Goal: Task Accomplishment & Management: Use online tool/utility

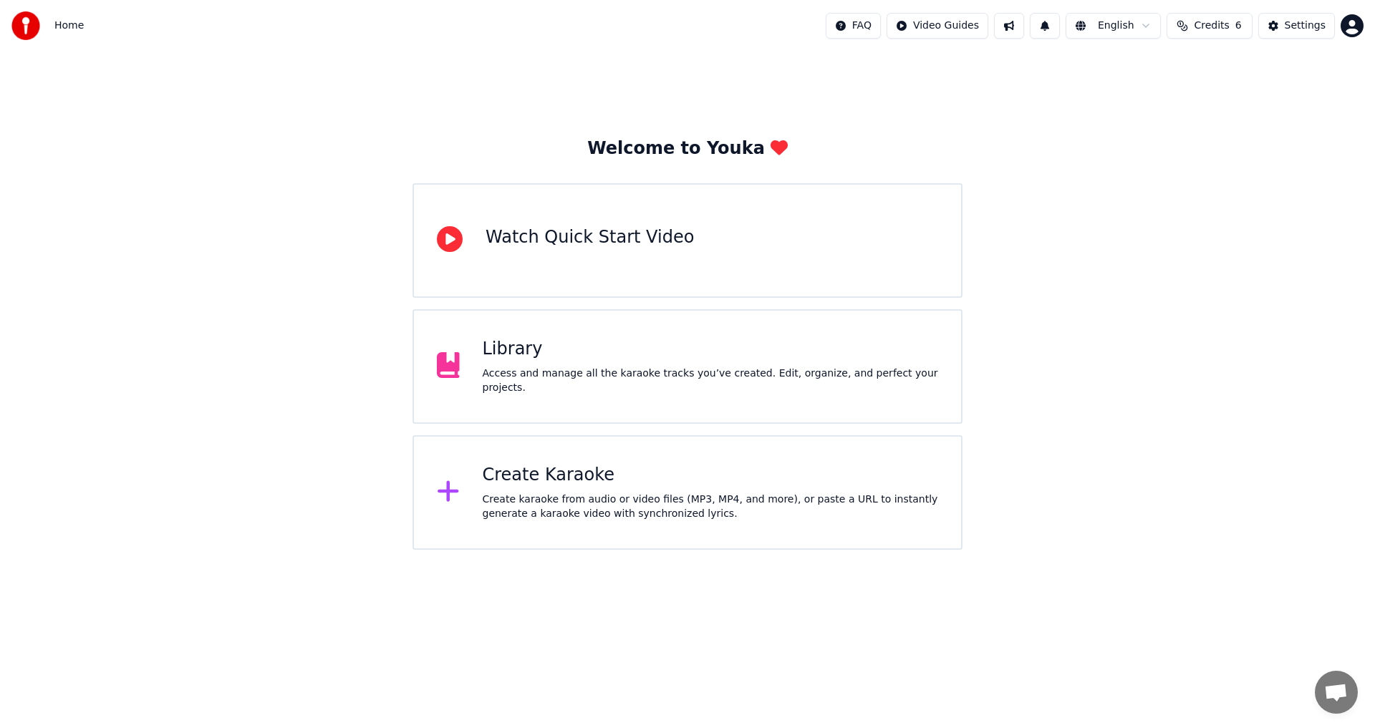
click at [609, 518] on div "Create karaoke from audio or video files (MP3, MP4, and more), or paste a URL t…" at bounding box center [711, 507] width 456 height 29
click at [584, 512] on div "Create karaoke from audio or video files (MP3, MP4, and more), or paste a URL t…" at bounding box center [711, 507] width 456 height 29
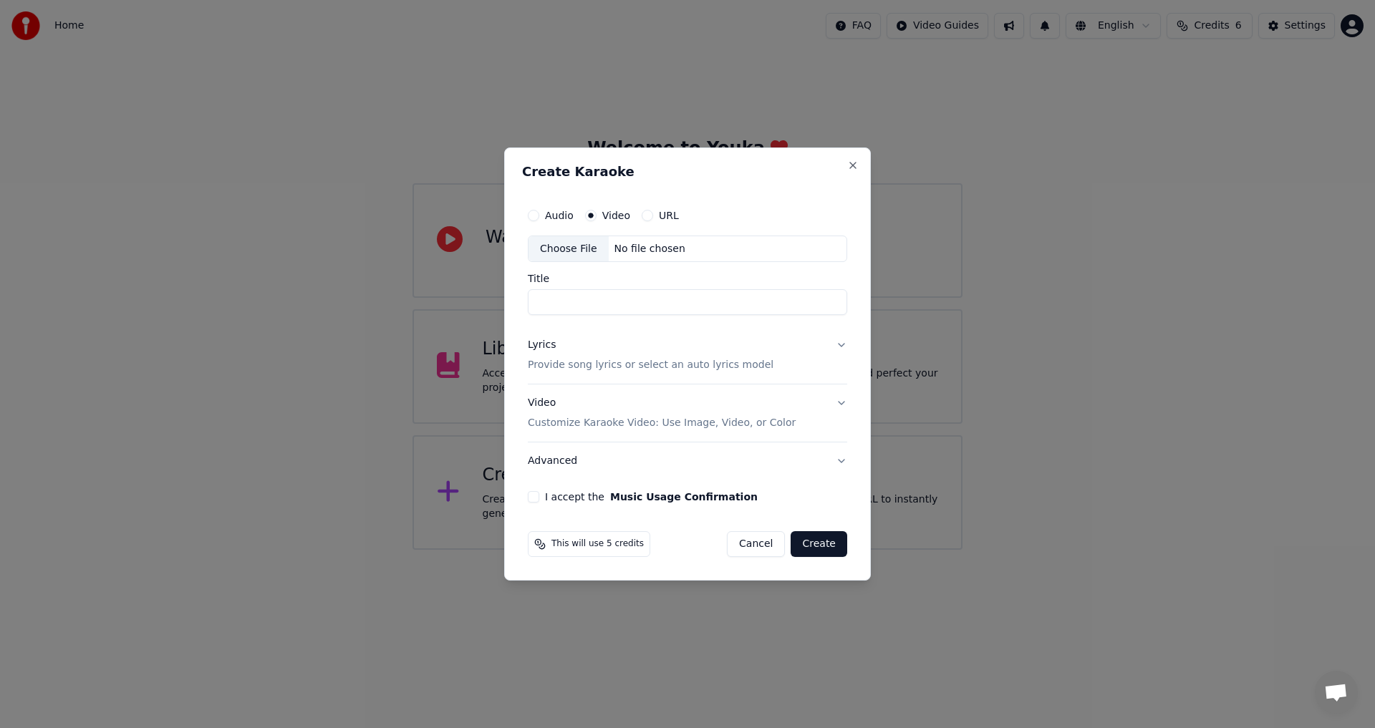
click at [619, 242] on div "No file chosen" at bounding box center [650, 249] width 82 height 14
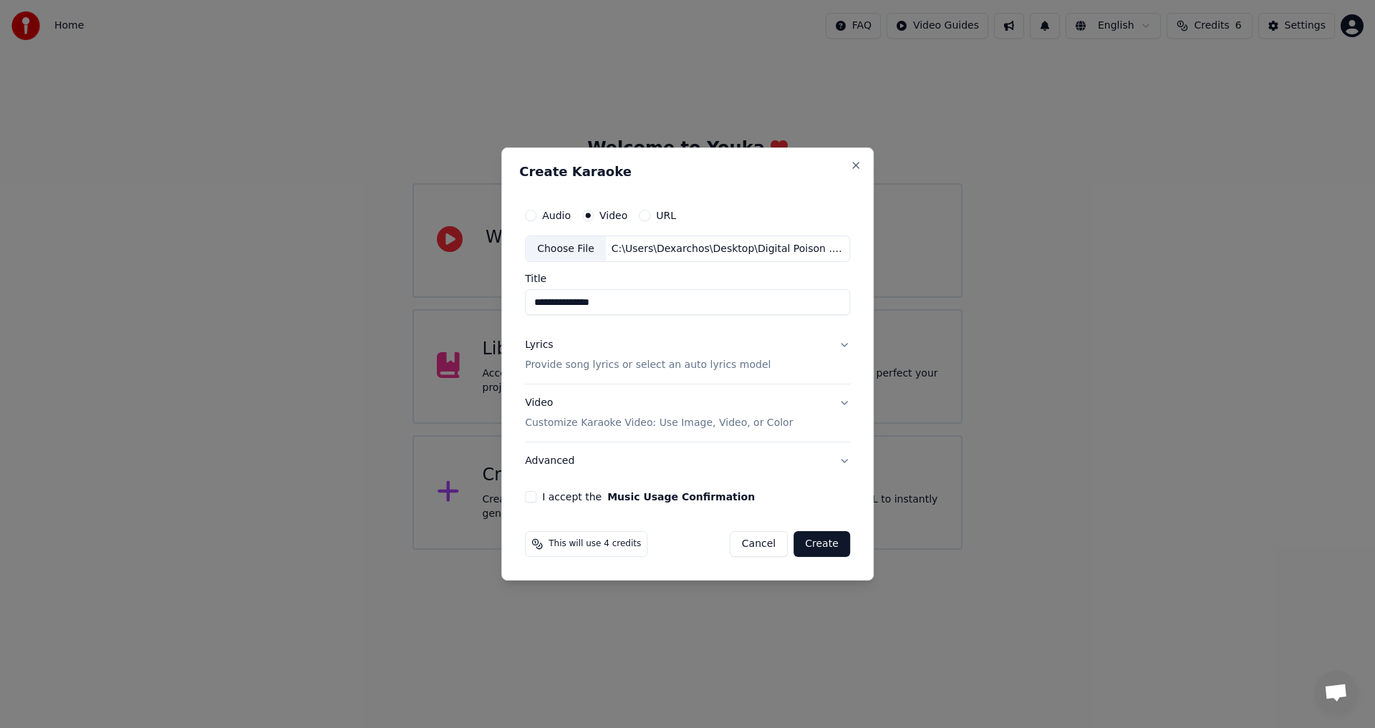
click at [671, 292] on input "**********" at bounding box center [687, 303] width 325 height 26
type input "**********"
click at [841, 341] on button "Lyrics Provide song lyrics or select an auto lyrics model" at bounding box center [687, 355] width 325 height 57
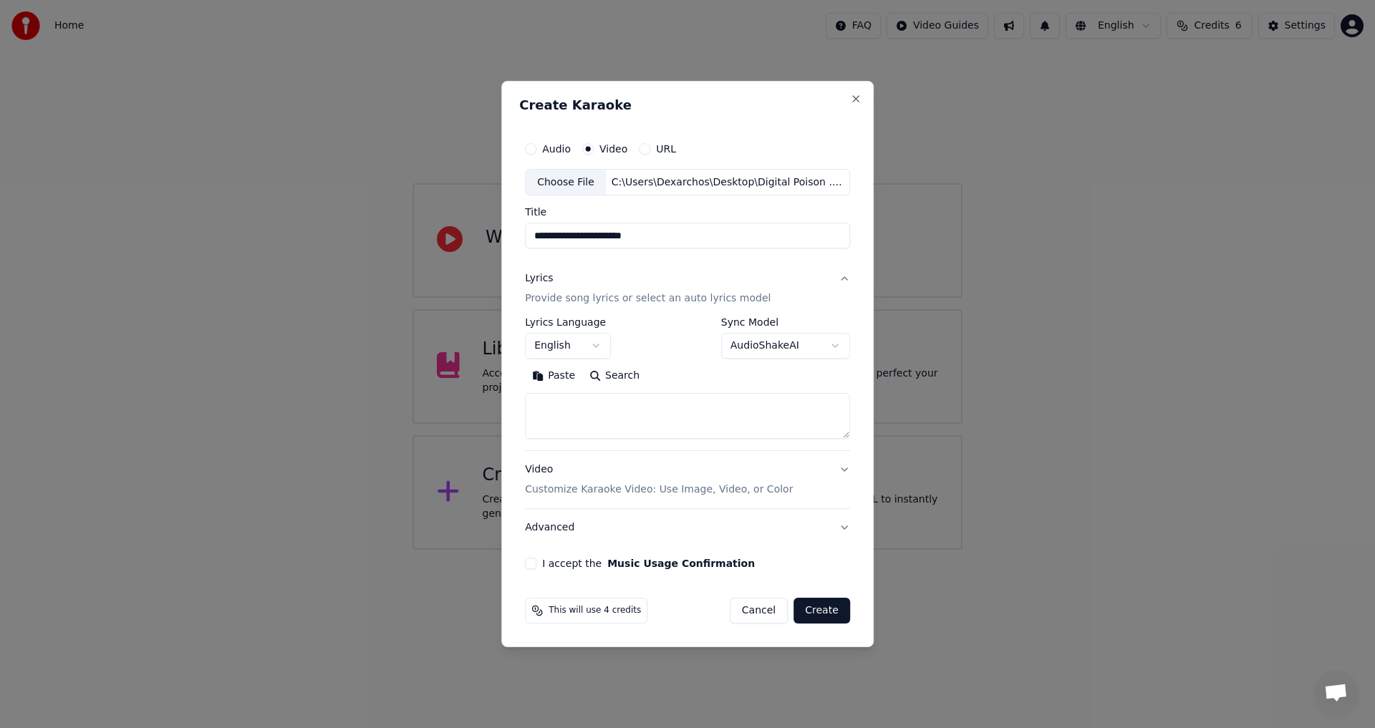
click at [801, 344] on body "**********" at bounding box center [687, 275] width 1375 height 550
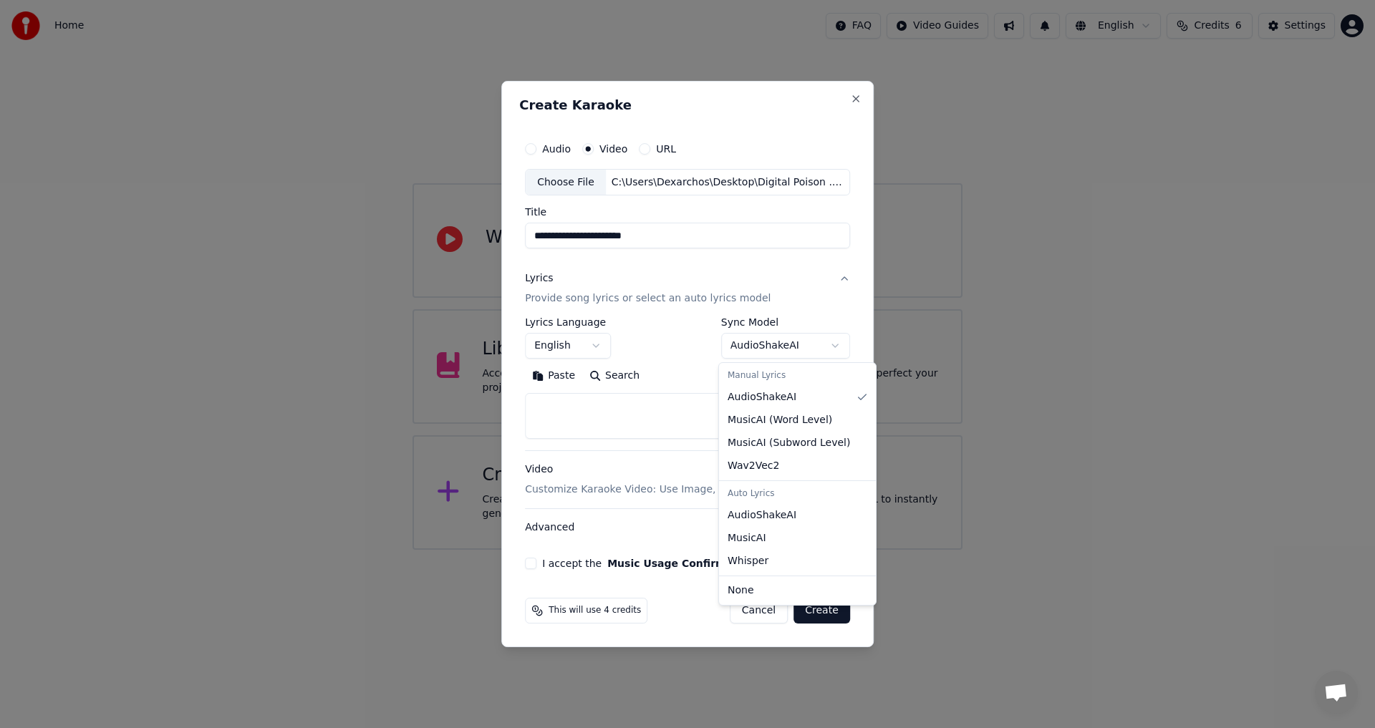
click at [801, 344] on body "**********" at bounding box center [687, 275] width 1375 height 550
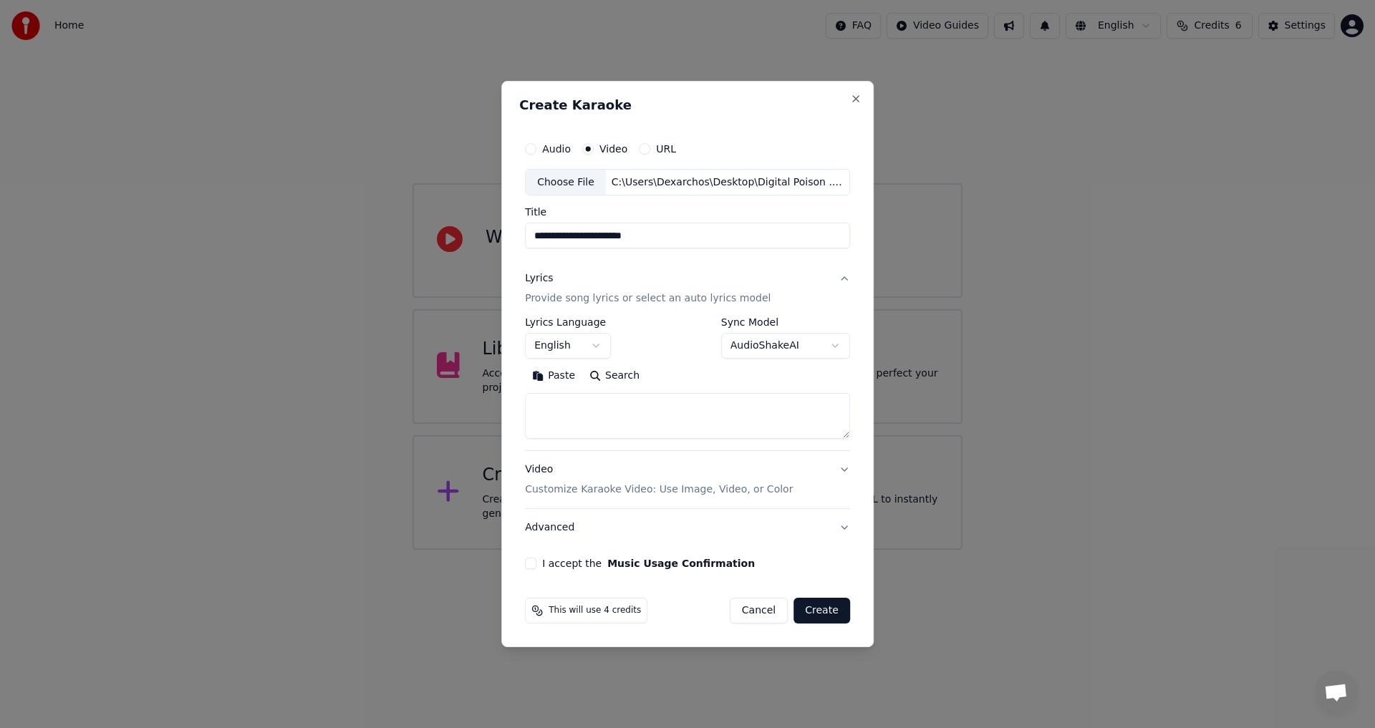
click at [595, 410] on textarea at bounding box center [687, 417] width 325 height 46
paste textarea "**********"
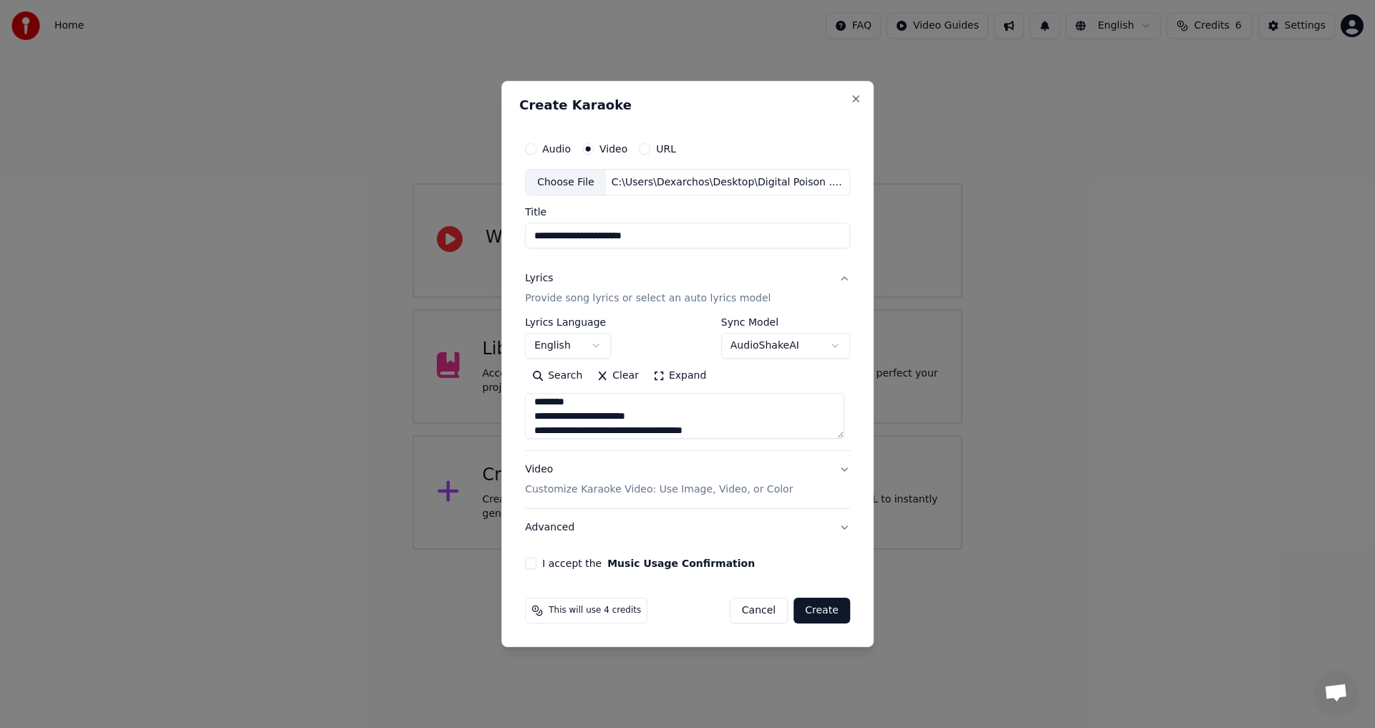
scroll to position [105, 0]
paste textarea "**********"
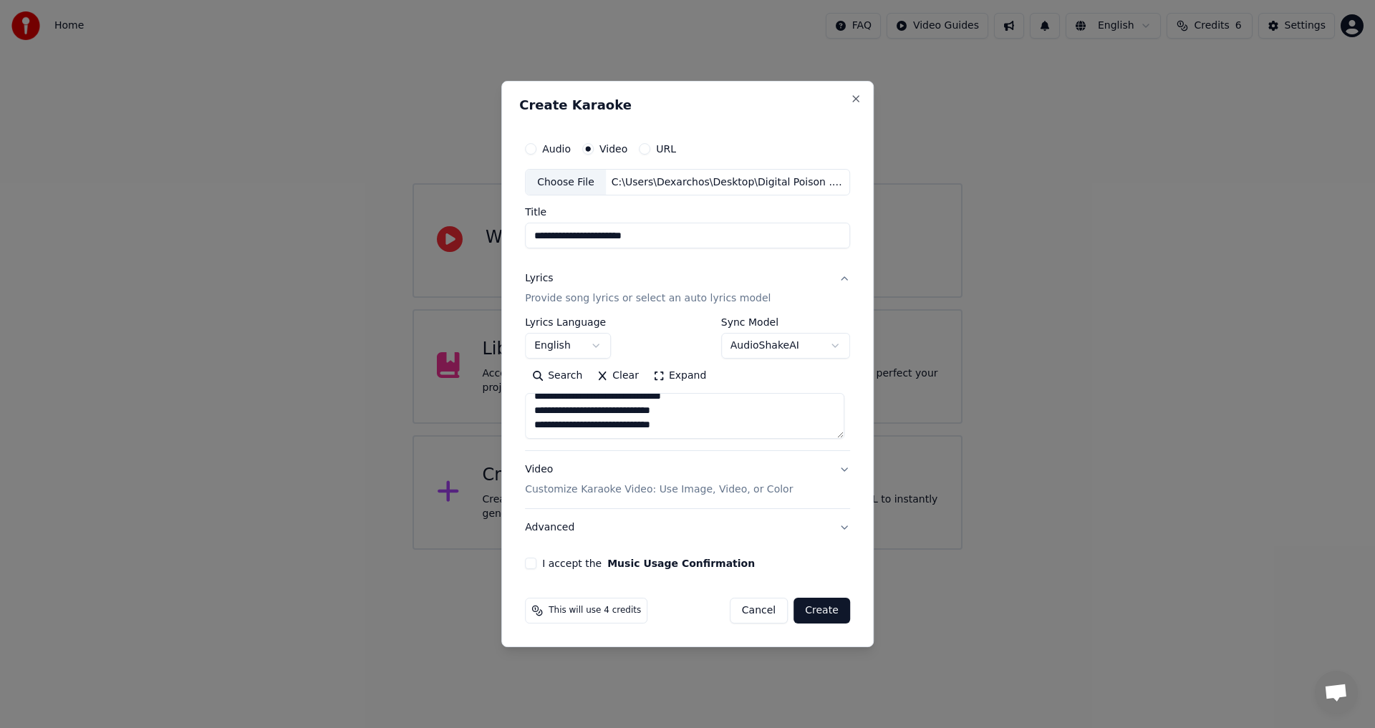
paste textarea "**********"
click at [657, 430] on textarea "**********" at bounding box center [684, 417] width 319 height 46
paste textarea "**********"
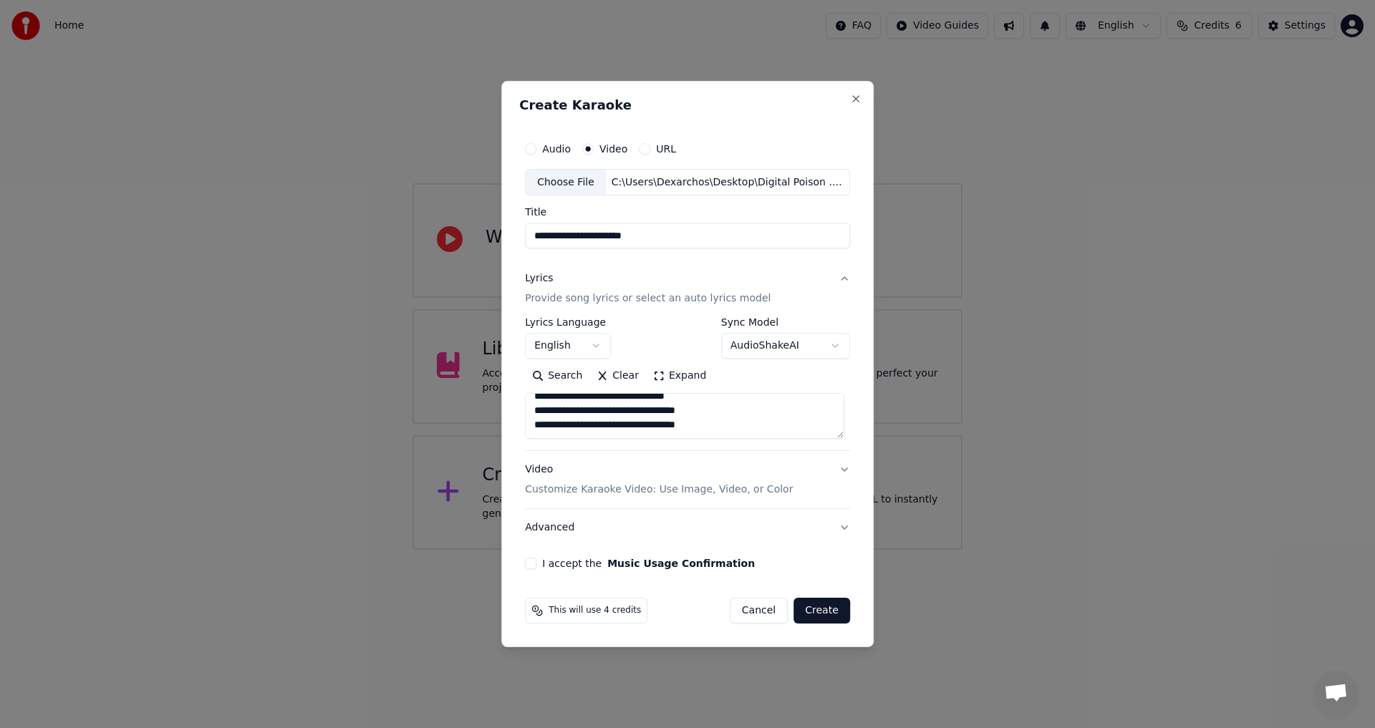
paste textarea "**********"
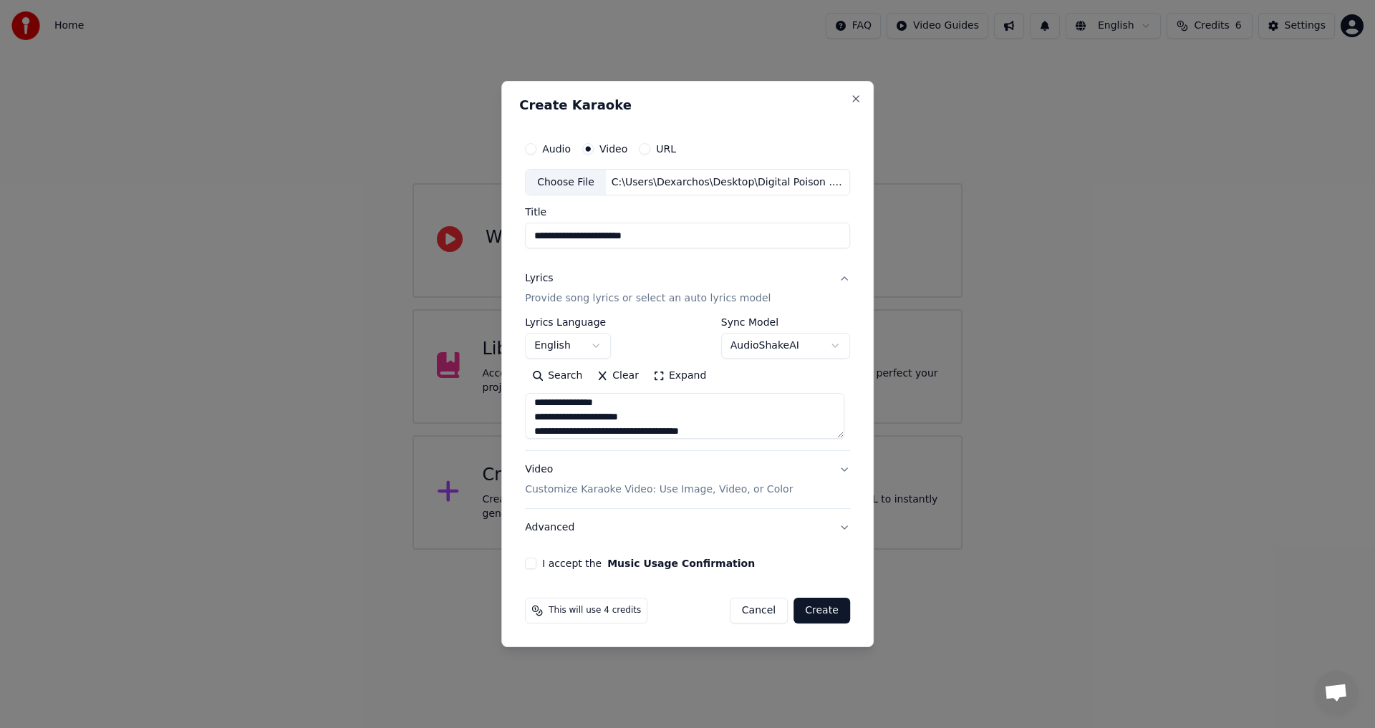
scroll to position [476, 0]
click at [621, 420] on textarea at bounding box center [684, 417] width 319 height 46
click at [719, 428] on textarea at bounding box center [684, 417] width 319 height 46
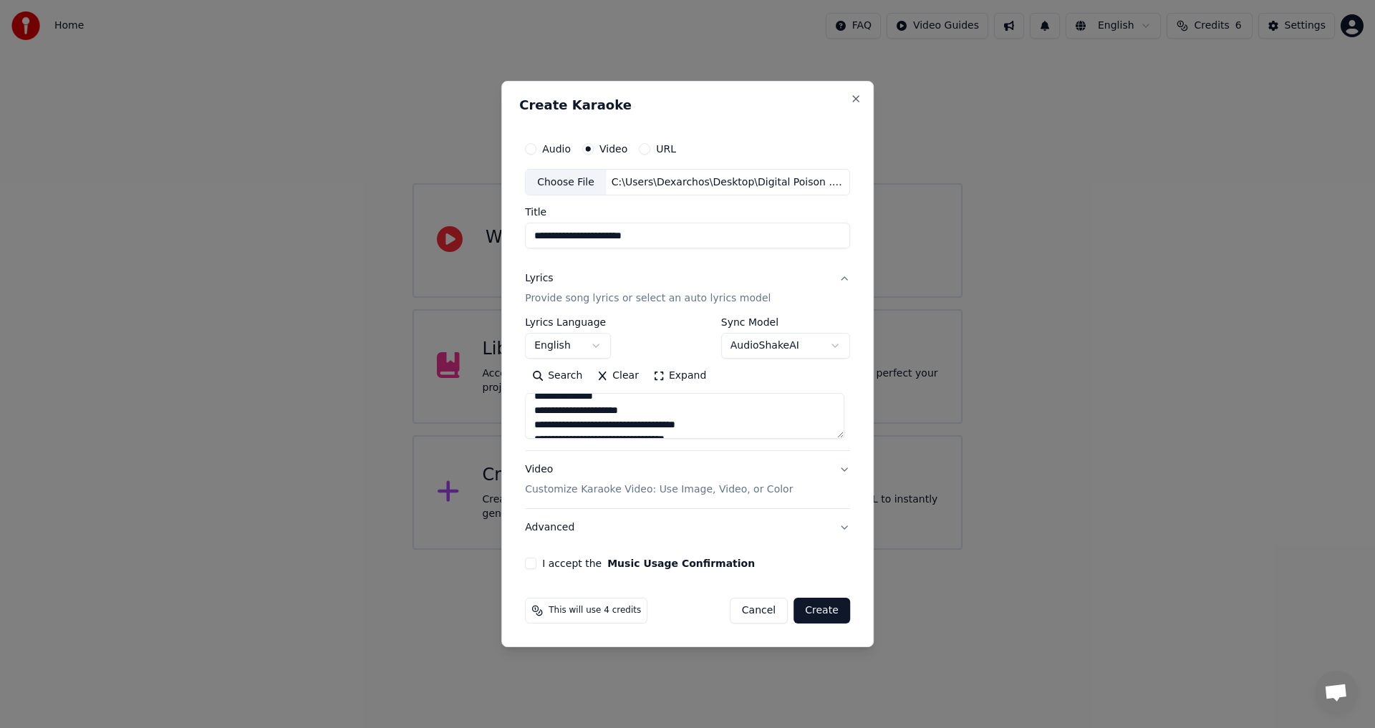
click at [577, 424] on textarea at bounding box center [684, 417] width 319 height 46
click at [638, 418] on textarea at bounding box center [684, 417] width 319 height 46
click at [741, 420] on textarea at bounding box center [684, 417] width 319 height 46
click at [787, 432] on textarea at bounding box center [684, 417] width 319 height 46
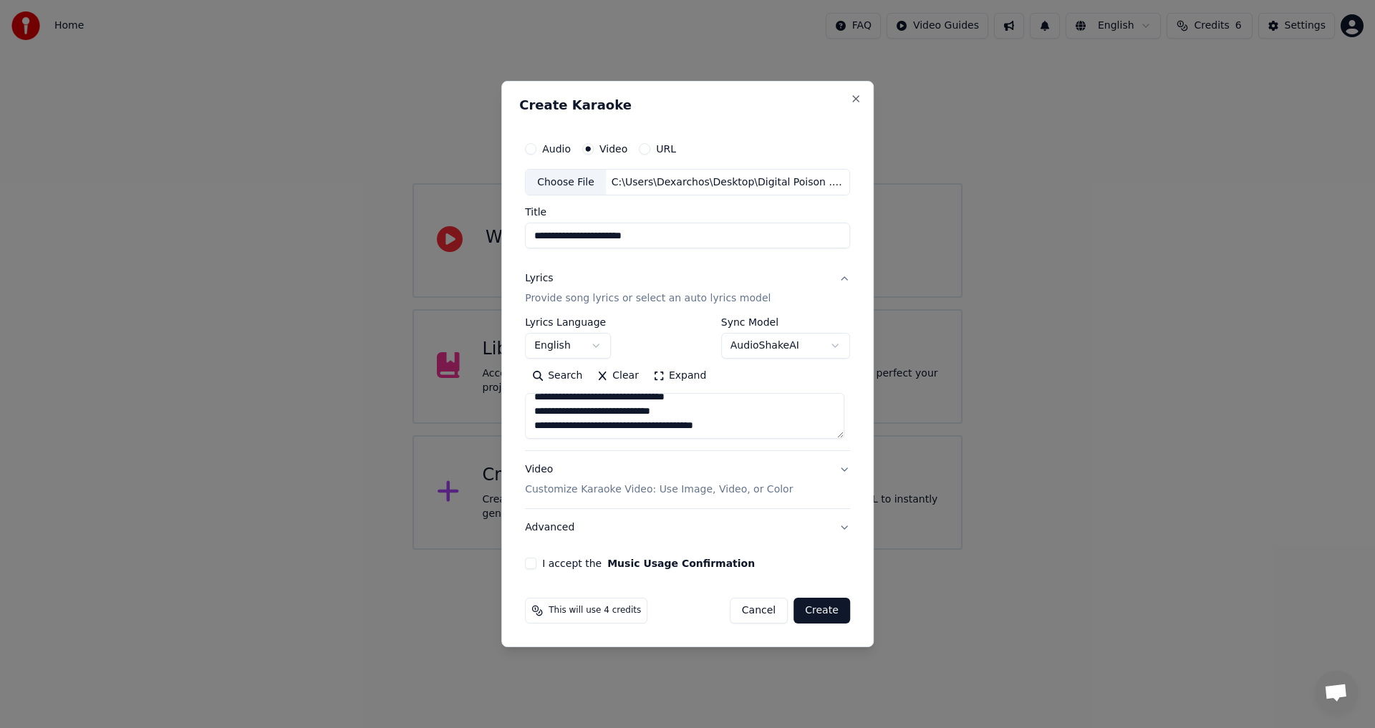
scroll to position [519, 0]
paste textarea "**********"
drag, startPoint x: 539, startPoint y: 402, endPoint x: 768, endPoint y: 467, distance: 238.1
click at [768, 467] on div "**********" at bounding box center [687, 404] width 325 height 286
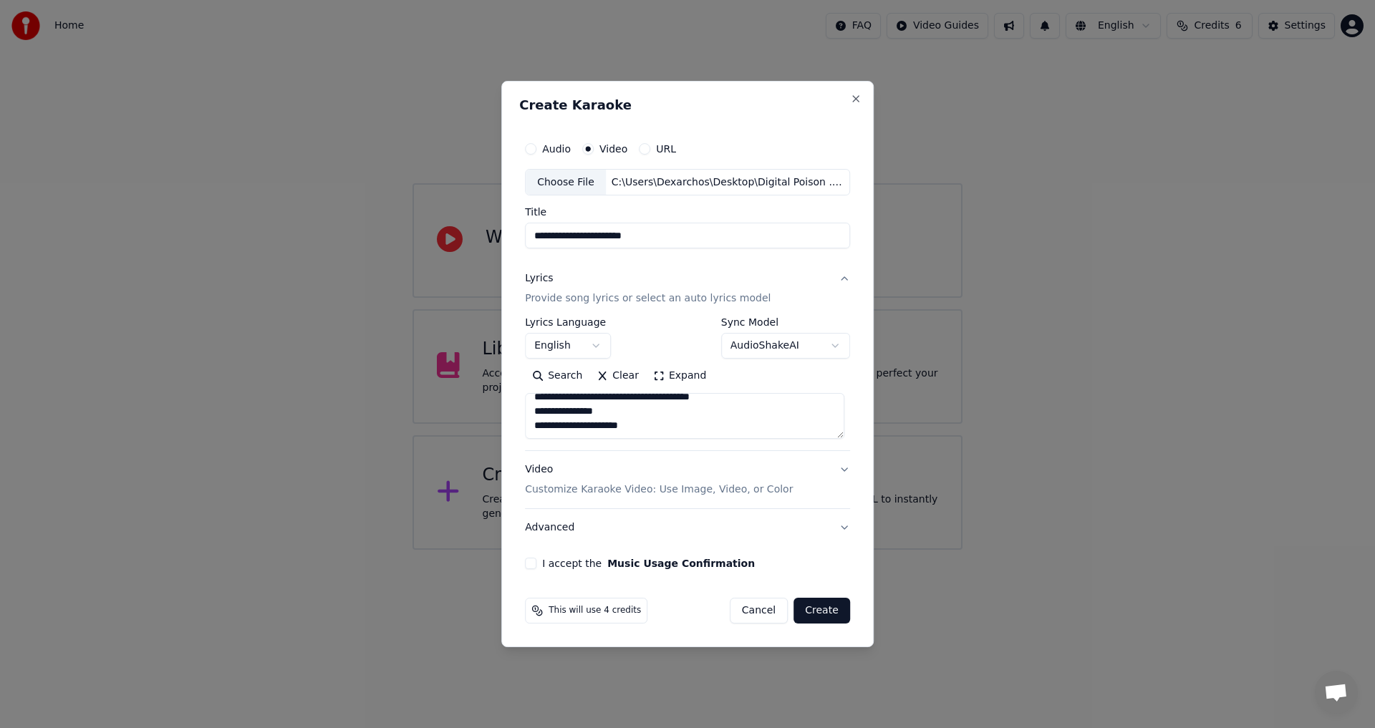
type textarea "**********"
click at [685, 533] on button "Advanced" at bounding box center [687, 527] width 325 height 37
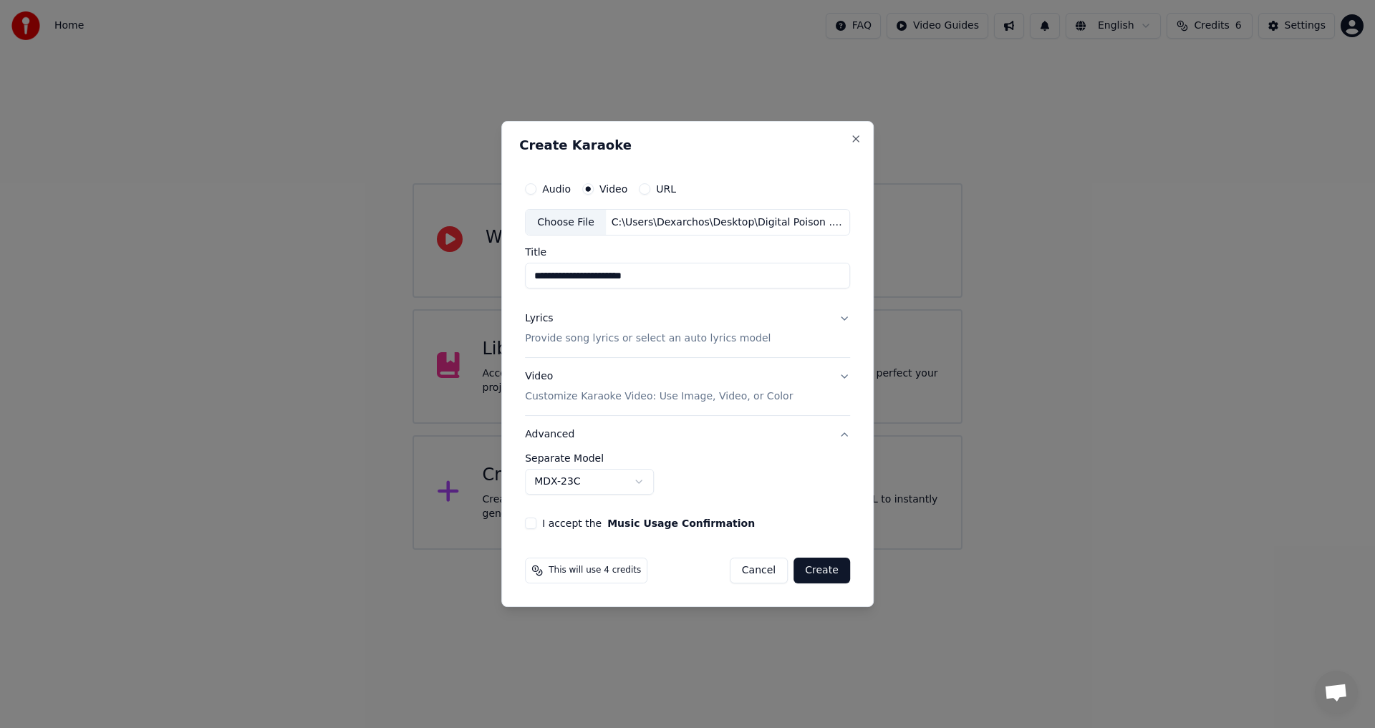
click at [841, 372] on button "Video Customize Karaoke Video: Use Image, Video, or Color" at bounding box center [687, 387] width 325 height 57
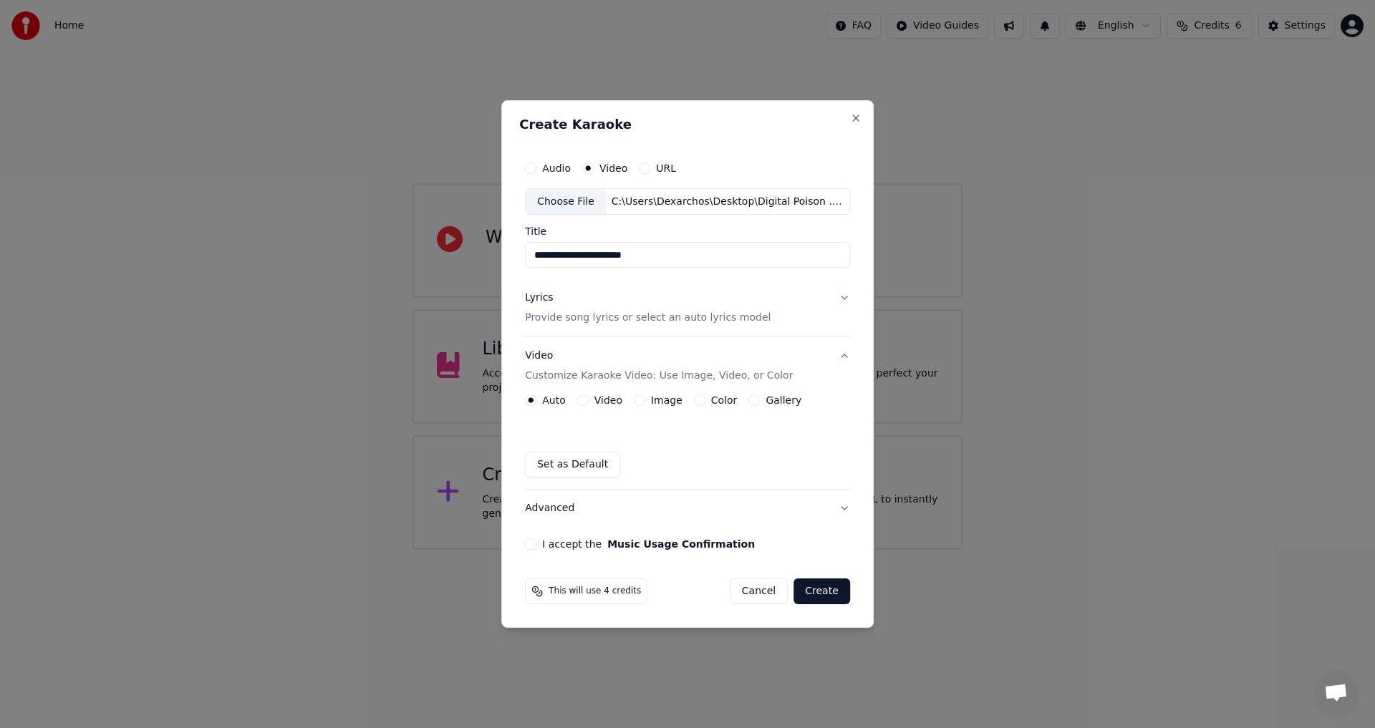
click at [835, 301] on button "Lyrics Provide song lyrics or select an auto lyrics model" at bounding box center [687, 308] width 325 height 57
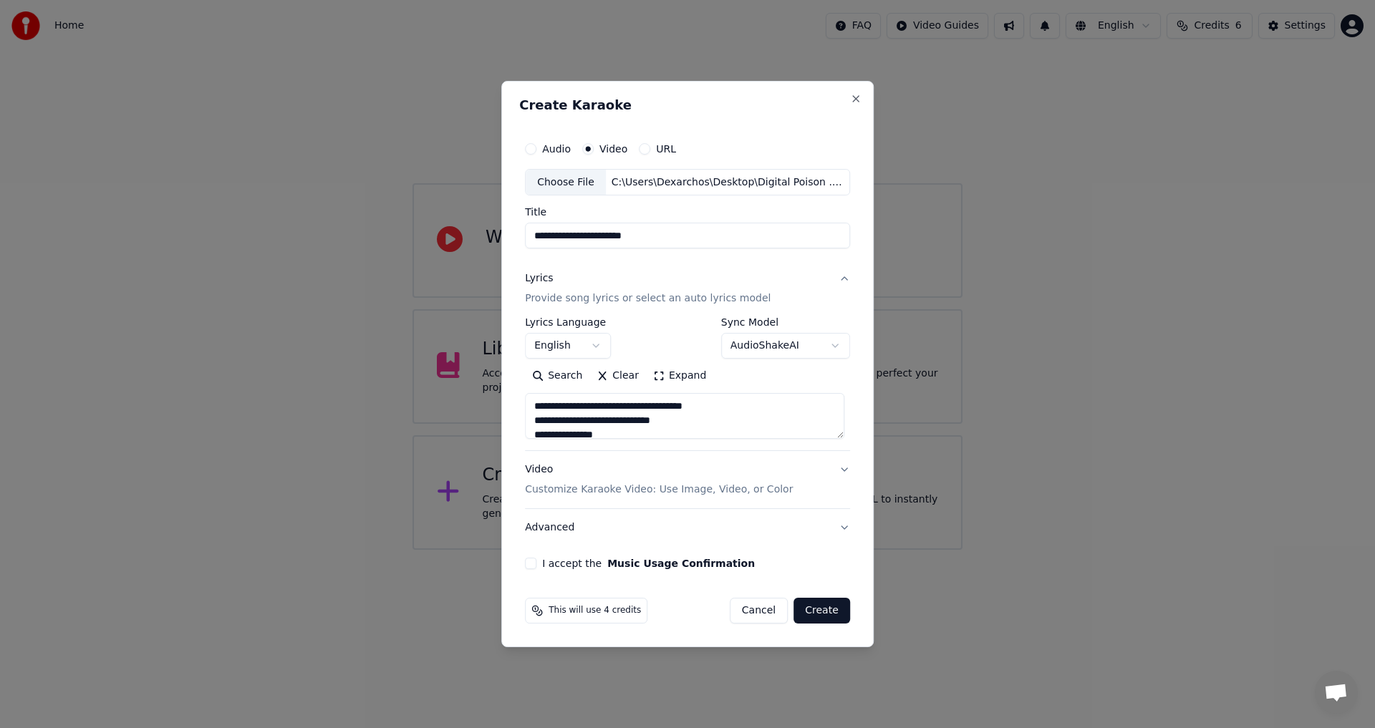
click at [816, 615] on button "Create" at bounding box center [821, 611] width 57 height 26
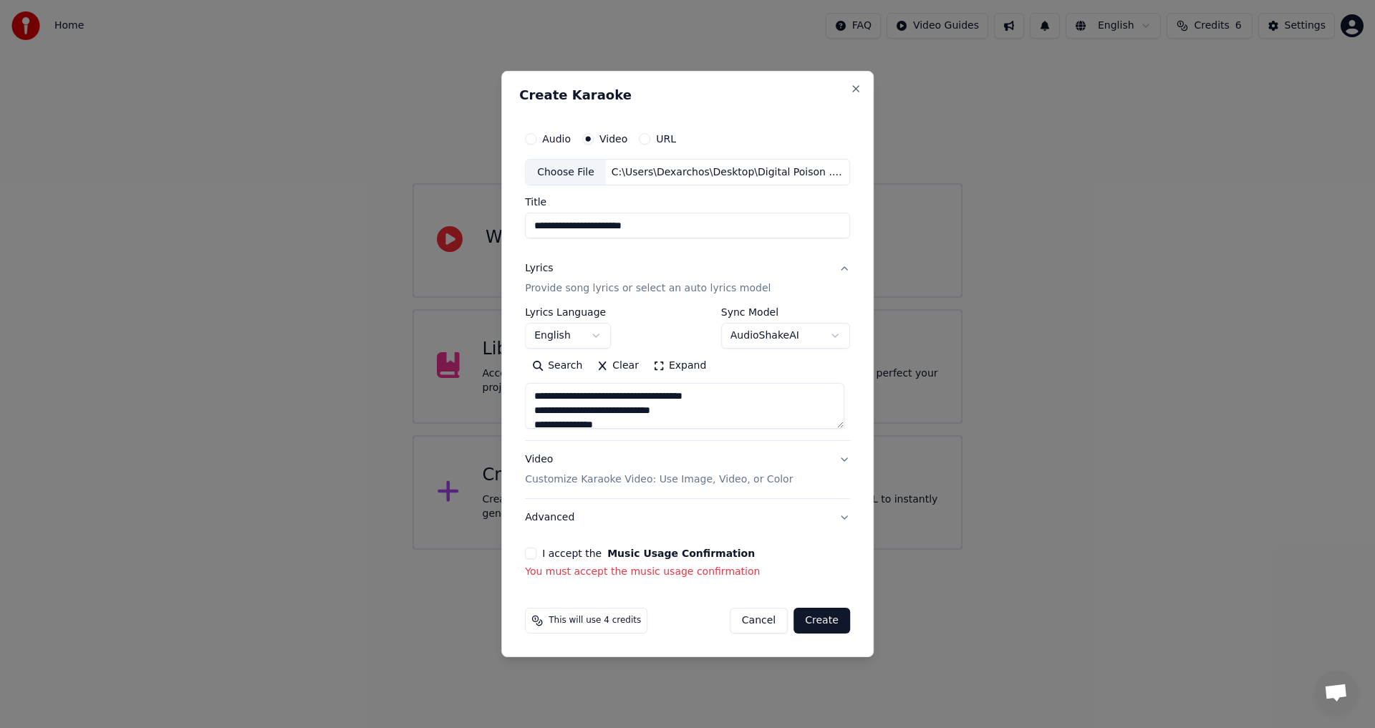
click at [524, 542] on div "**********" at bounding box center [687, 352] width 337 height 467
click at [529, 542] on div "**********" at bounding box center [687, 352] width 337 height 467
click at [535, 554] on button "I accept the Music Usage Confirmation" at bounding box center [530, 553] width 11 height 11
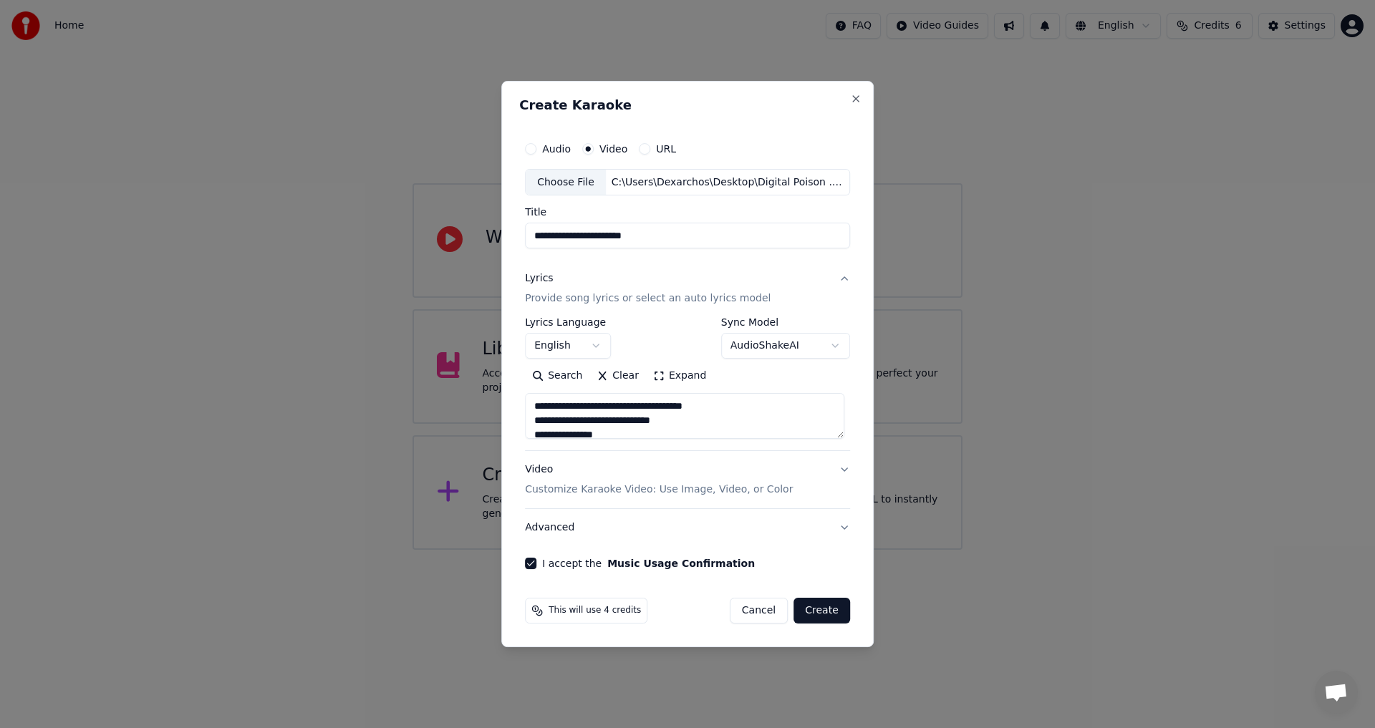
click at [823, 616] on button "Create" at bounding box center [821, 611] width 57 height 26
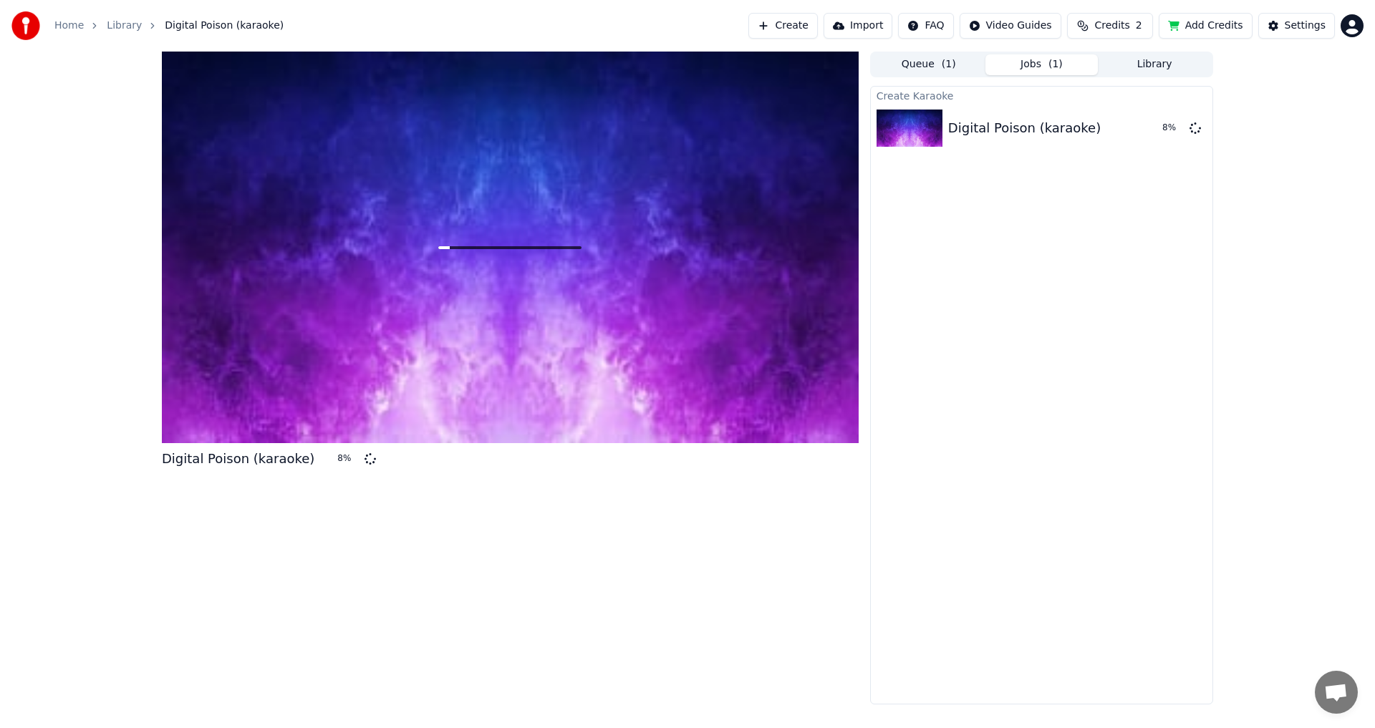
click at [1179, 29] on button "Add Credits" at bounding box center [1206, 26] width 94 height 26
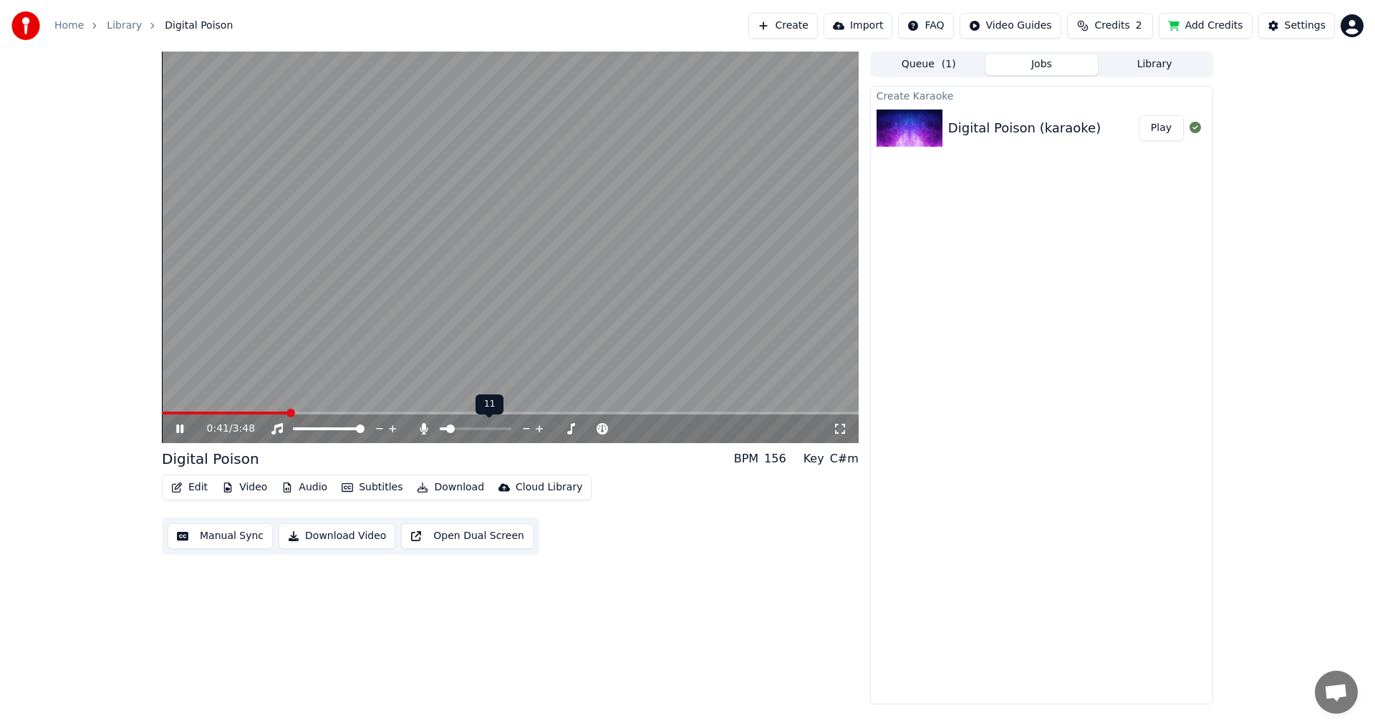
click at [448, 431] on span at bounding box center [450, 429] width 9 height 9
click at [455, 433] on span at bounding box center [457, 429] width 9 height 9
click at [455, 429] on span at bounding box center [457, 429] width 9 height 9
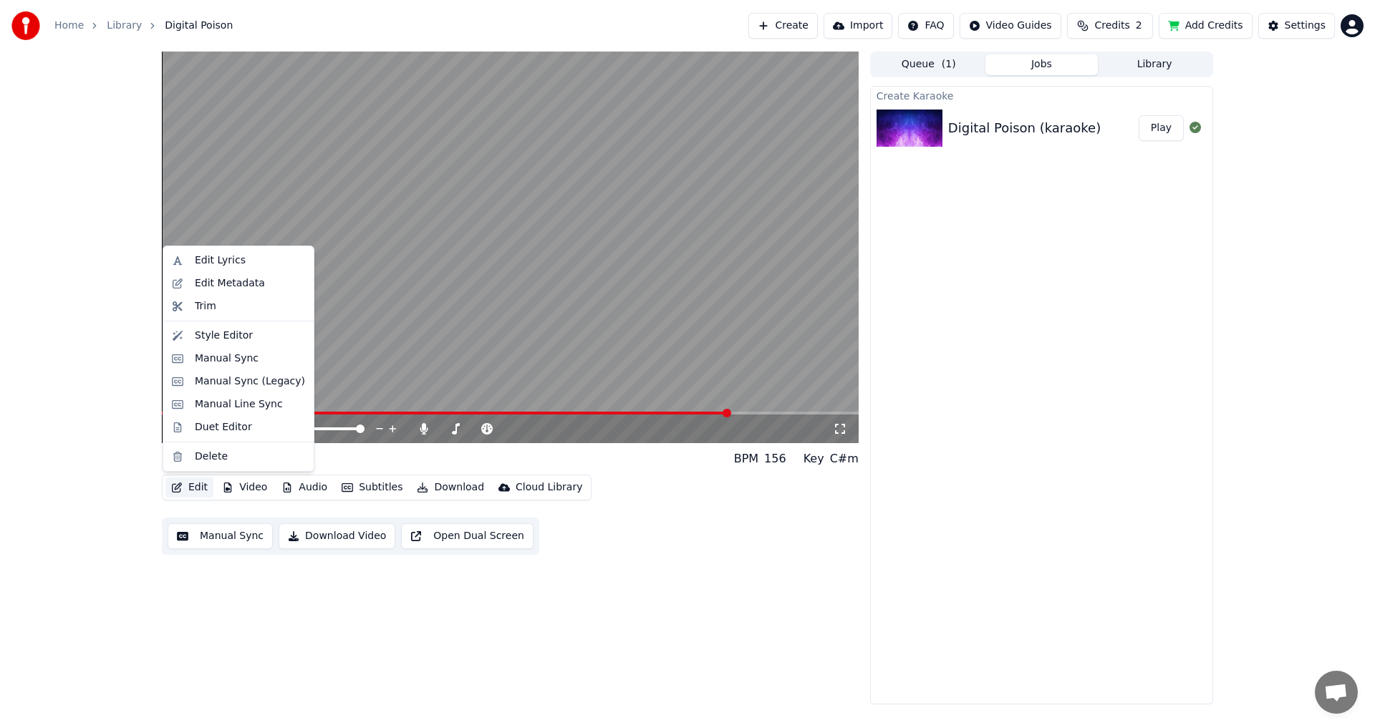
click at [193, 487] on button "Edit" at bounding box center [189, 488] width 48 height 20
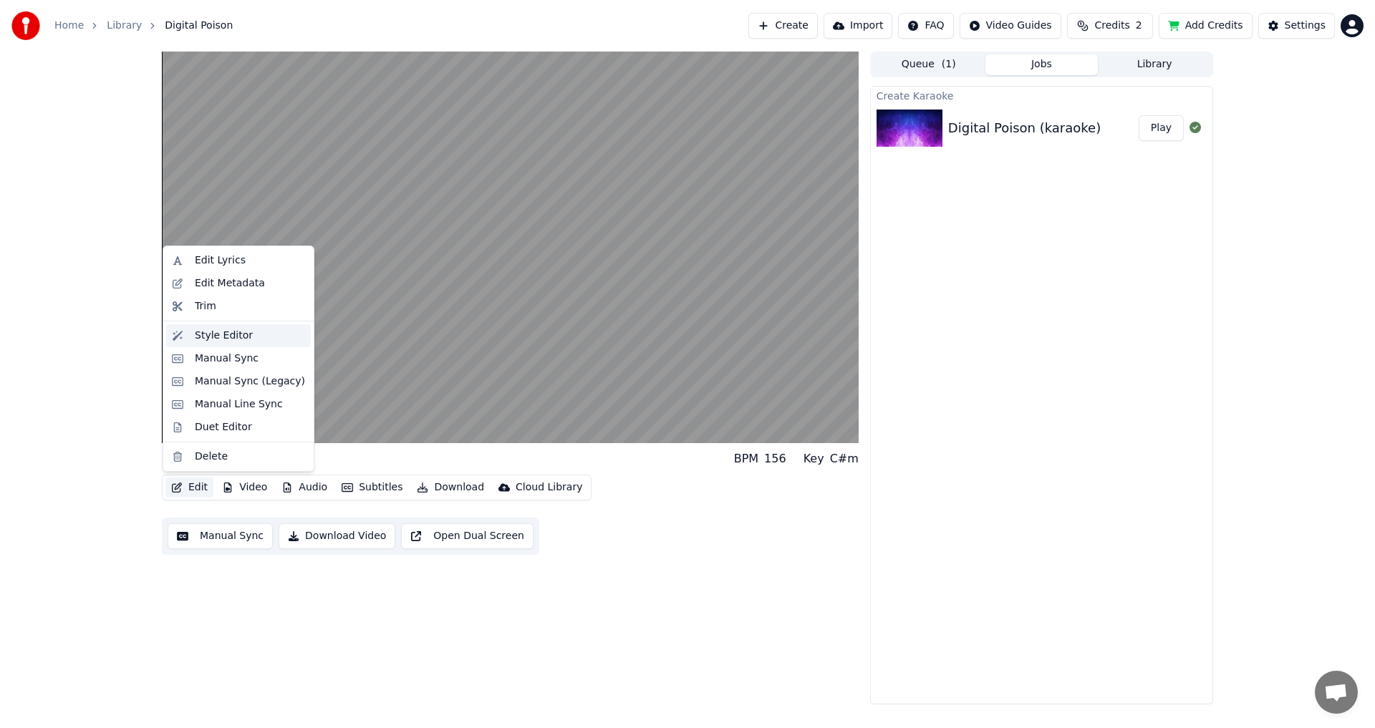
click at [234, 337] on div "Style Editor" at bounding box center [224, 336] width 58 height 14
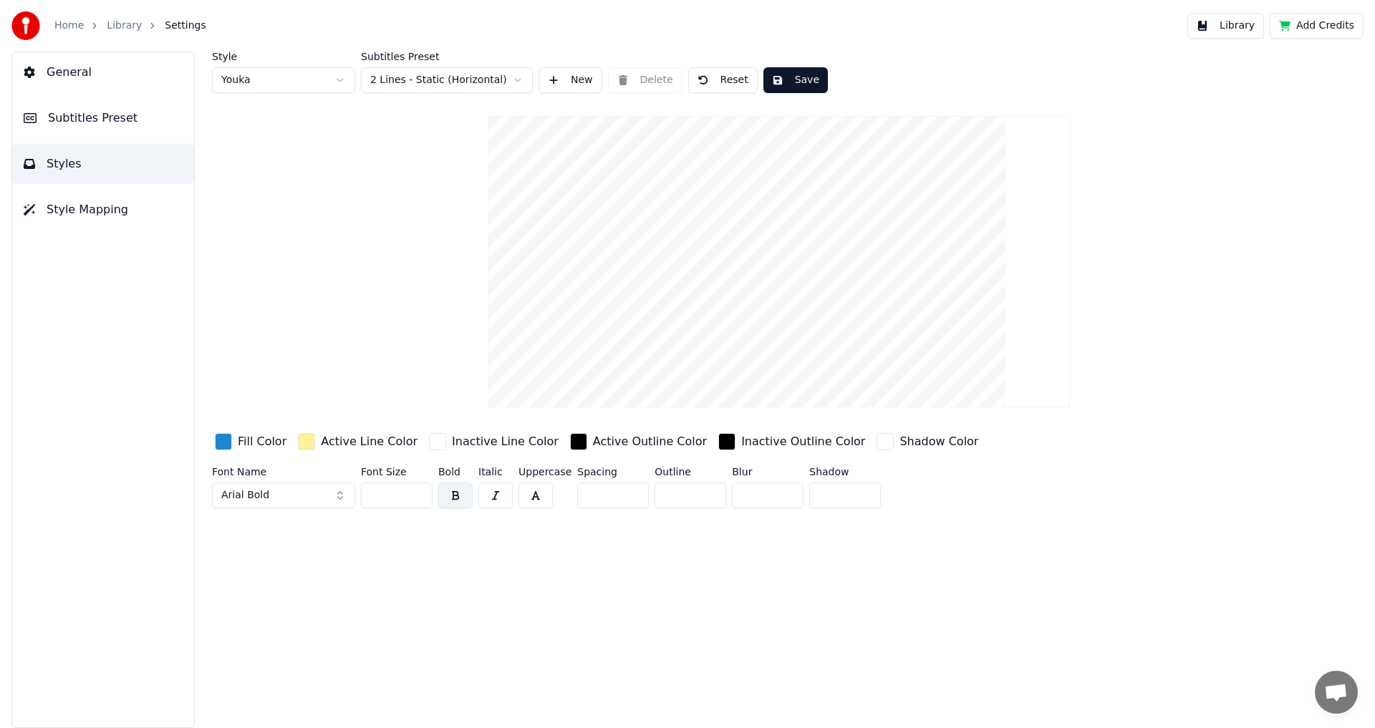
click at [453, 77] on html "Home Library Settings Library Add Credits General Subtitles Preset Styles Style…" at bounding box center [687, 364] width 1375 height 728
drag, startPoint x: 687, startPoint y: 328, endPoint x: 691, endPoint y: 282, distance: 46.0
click at [691, 282] on video at bounding box center [779, 261] width 582 height 291
click at [69, 201] on span "Style Mapping" at bounding box center [88, 209] width 82 height 17
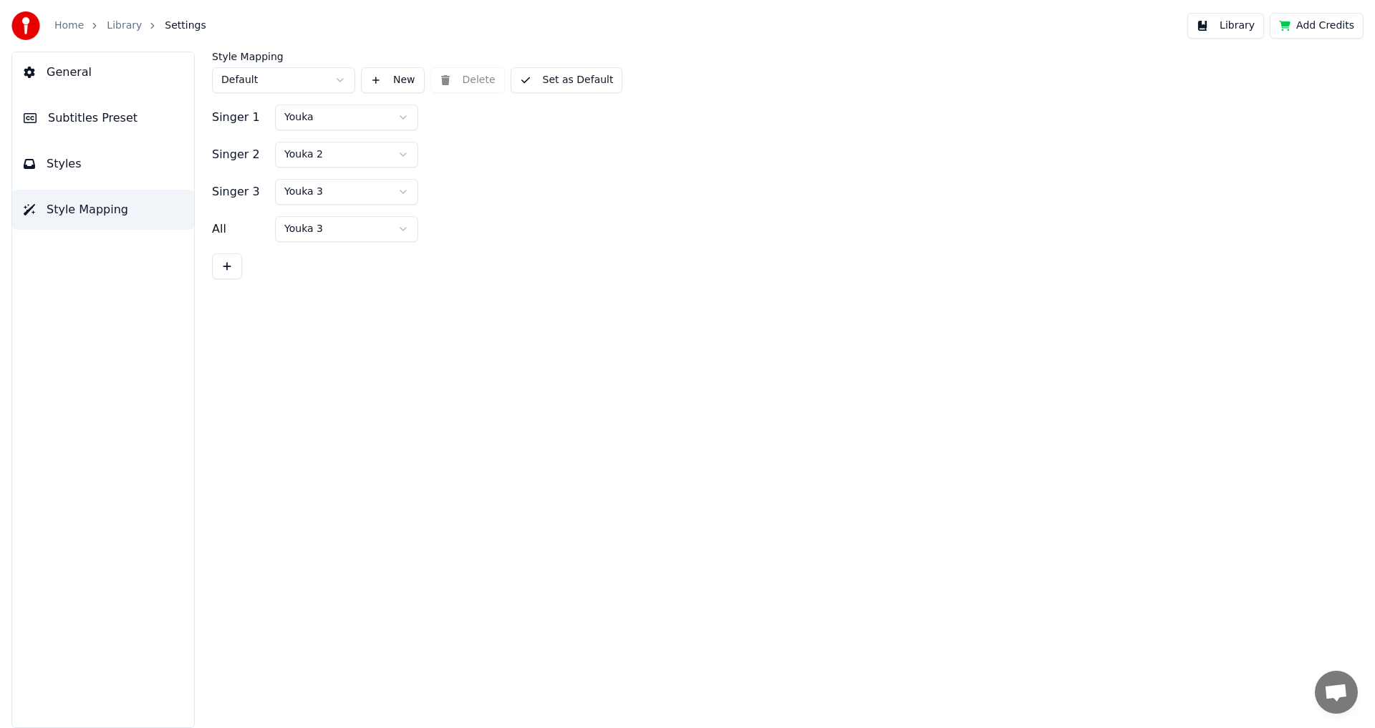
click at [74, 130] on button "Subtitles Preset" at bounding box center [103, 118] width 182 height 40
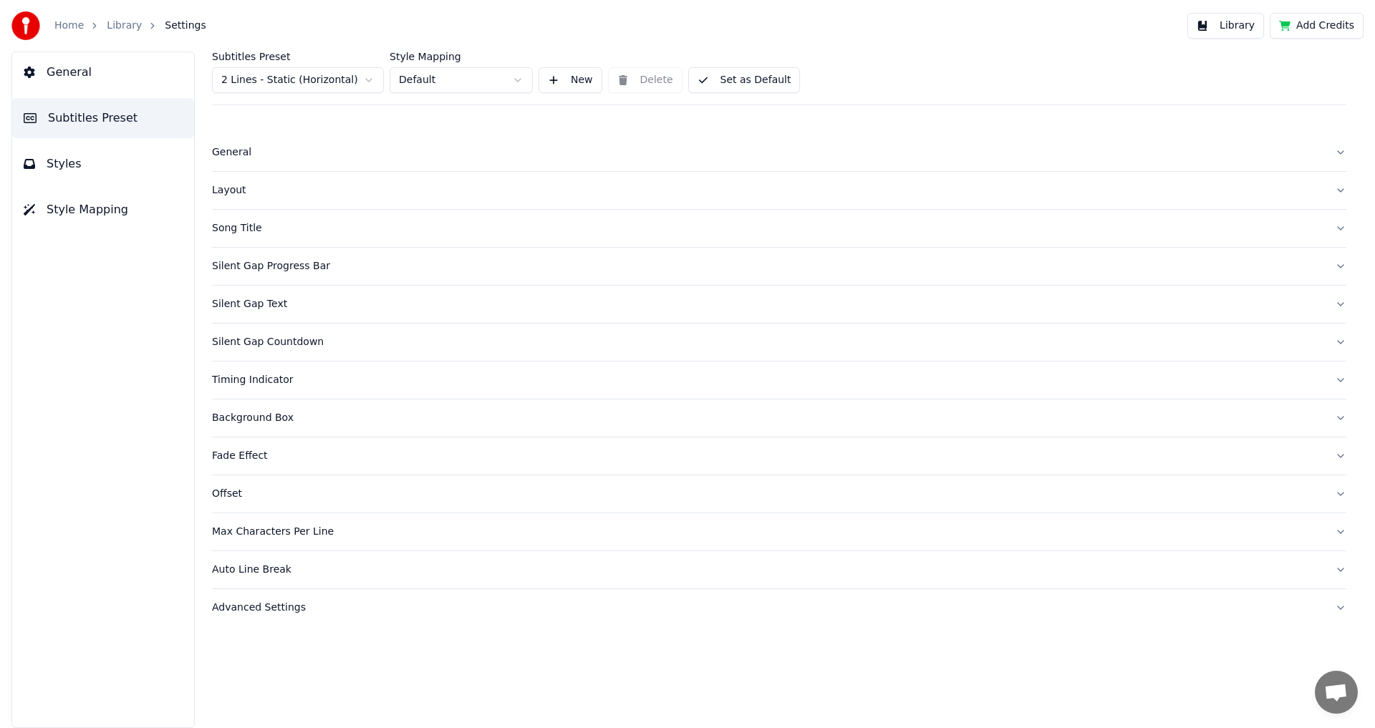
click at [264, 602] on div "Advanced Settings" at bounding box center [767, 608] width 1111 height 14
click at [227, 154] on div "General" at bounding box center [767, 152] width 1111 height 14
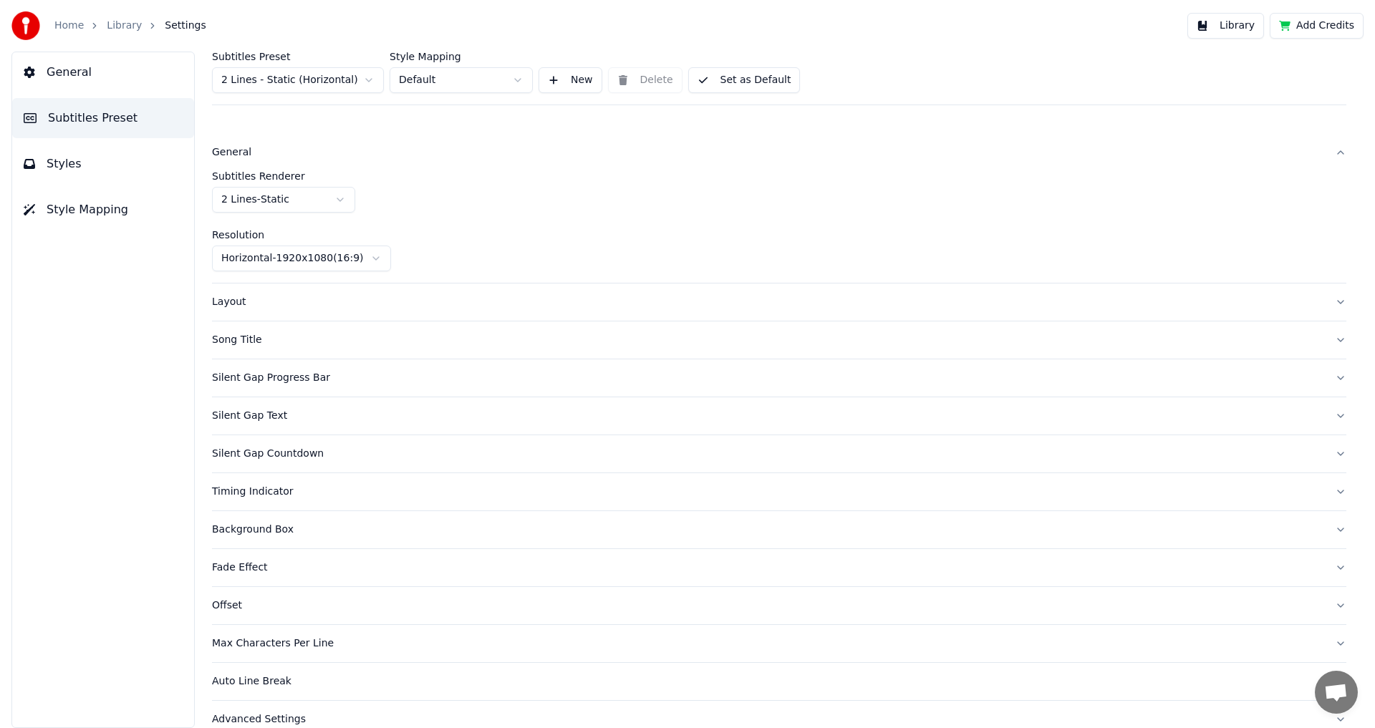
click at [223, 296] on div "Layout" at bounding box center [767, 302] width 1111 height 14
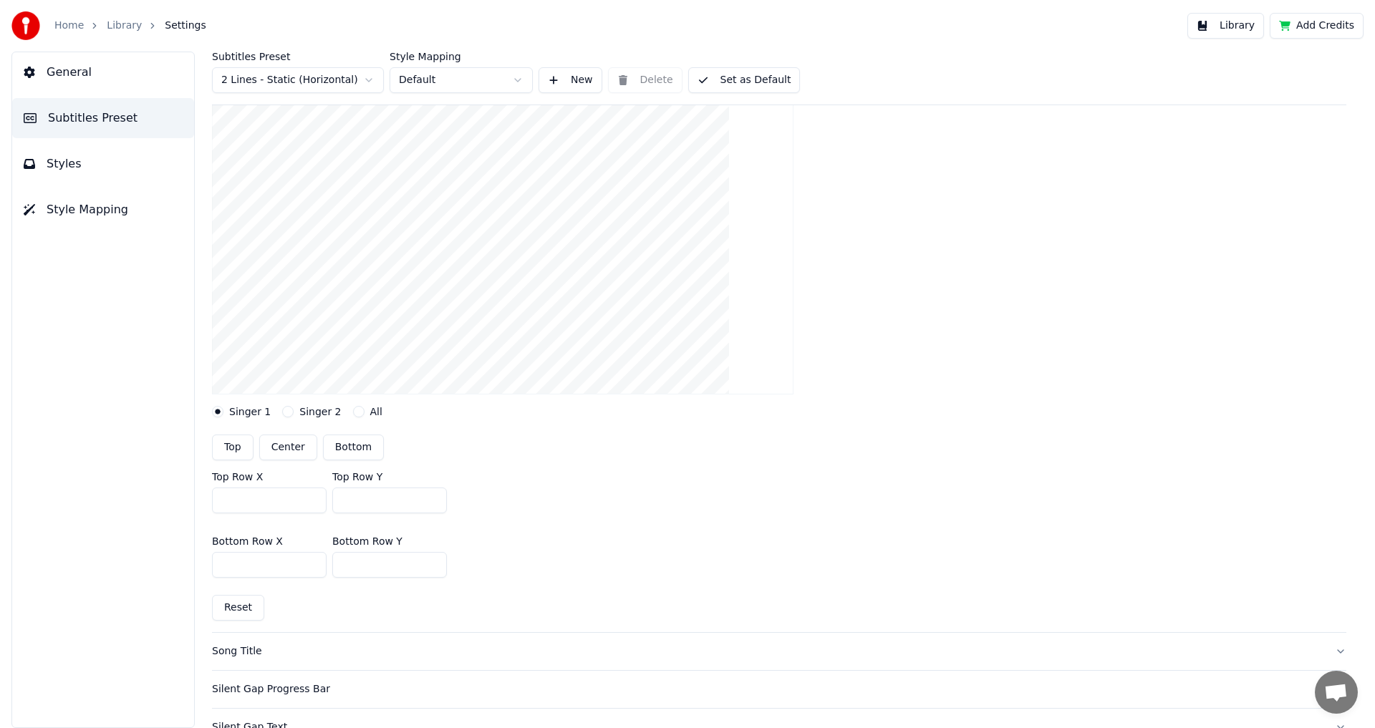
scroll to position [143, 0]
click at [286, 439] on button "Center" at bounding box center [288, 442] width 58 height 26
type input "***"
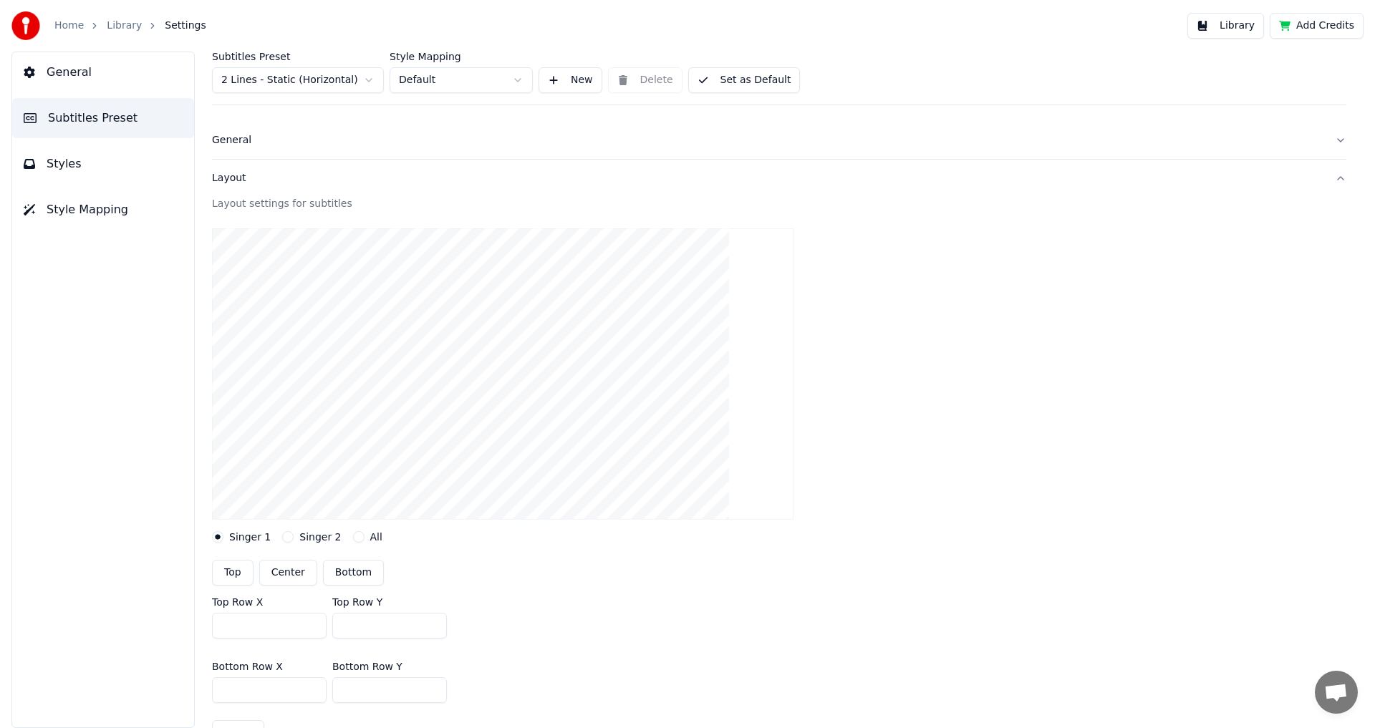
scroll to position [0, 0]
click at [740, 85] on button "Set as Default" at bounding box center [744, 80] width 112 height 26
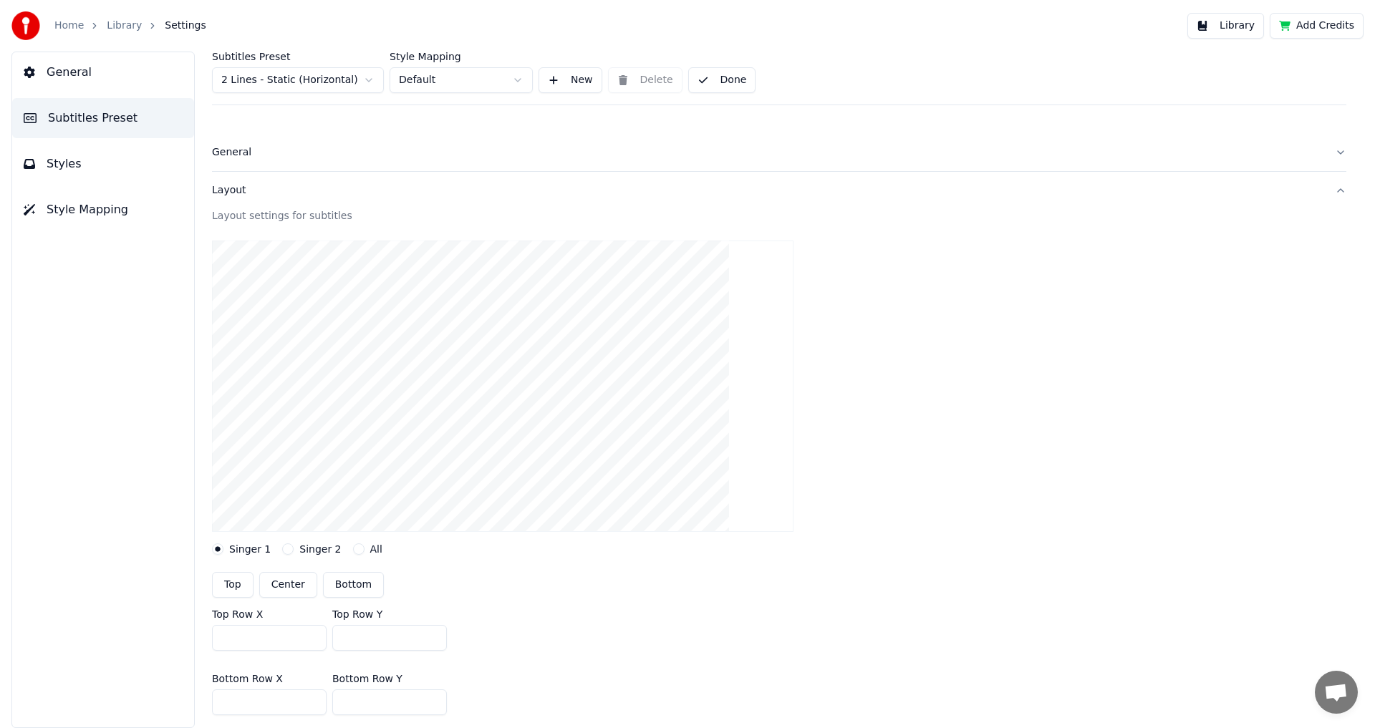
click at [112, 73] on button "General" at bounding box center [103, 72] width 182 height 40
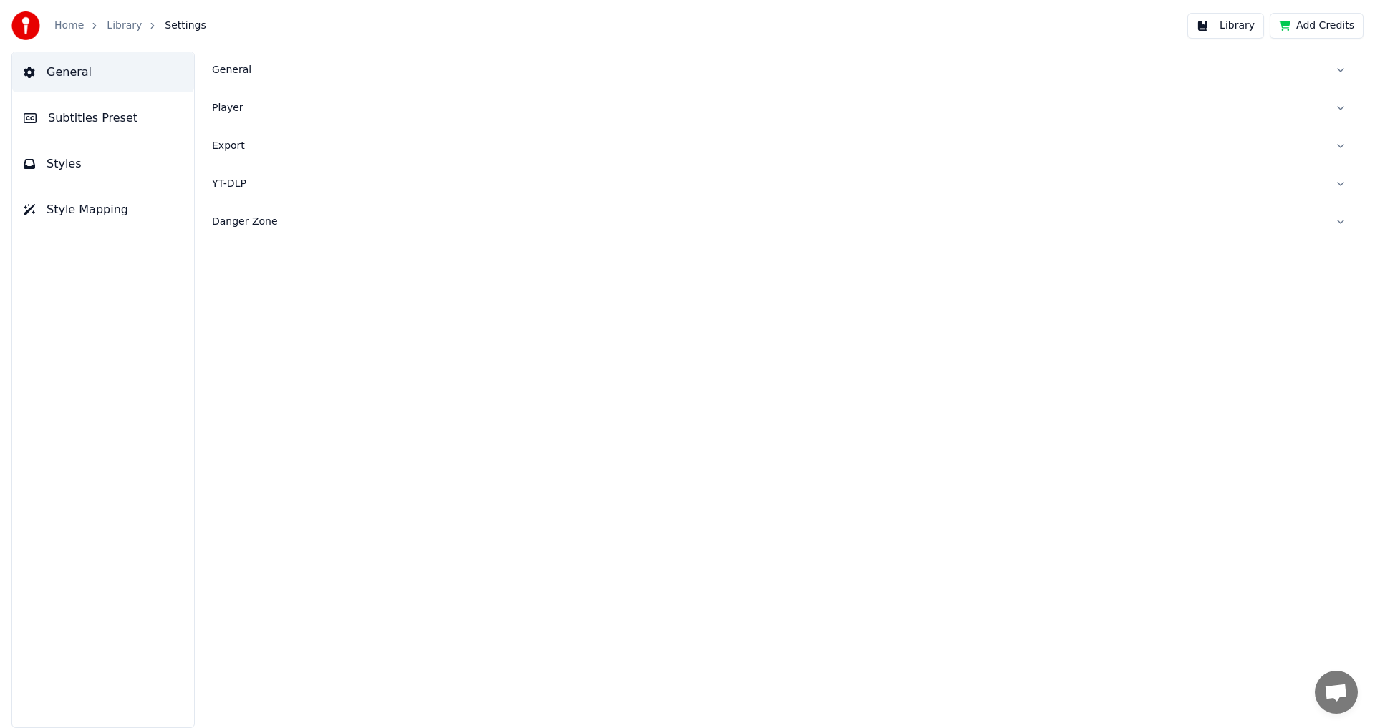
click at [131, 20] on link "Library" at bounding box center [124, 26] width 35 height 14
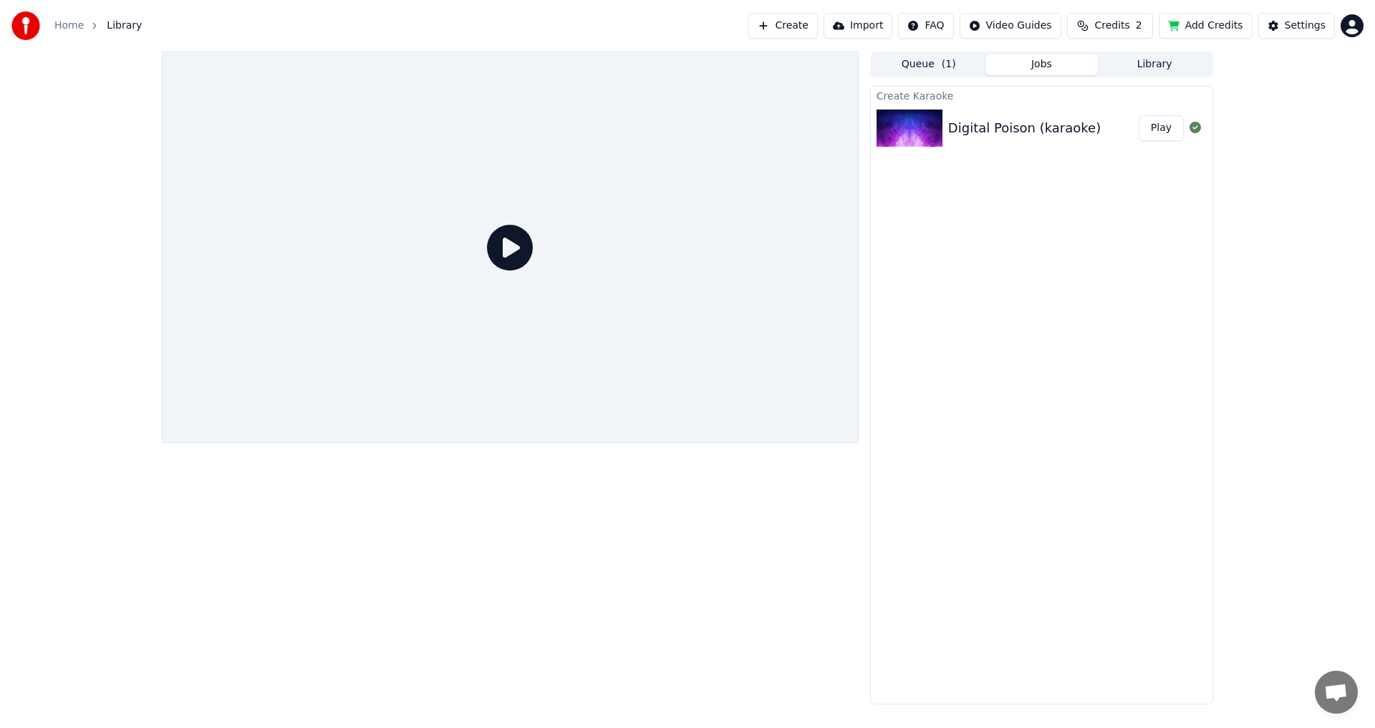
click at [984, 128] on div "Digital Poison (karaoke)" at bounding box center [1024, 128] width 153 height 20
click at [480, 268] on div at bounding box center [510, 248] width 697 height 392
click at [499, 248] on icon at bounding box center [510, 248] width 46 height 46
click at [529, 241] on icon at bounding box center [510, 248] width 46 height 46
click at [1161, 130] on button "Play" at bounding box center [1161, 128] width 45 height 26
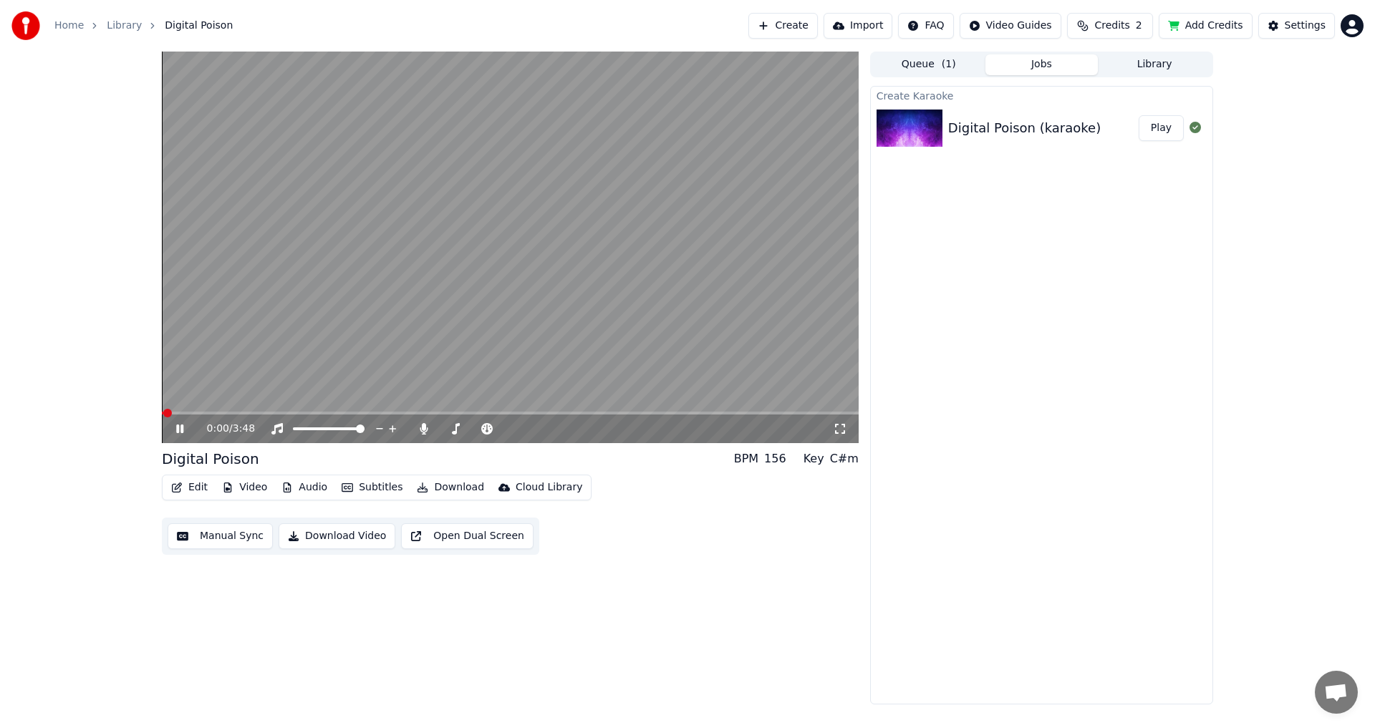
click at [222, 410] on video at bounding box center [510, 248] width 697 height 392
drag, startPoint x: 170, startPoint y: 426, endPoint x: 196, endPoint y: 426, distance: 25.8
click at [174, 425] on div "0:00 / 3:48" at bounding box center [510, 429] width 685 height 14
drag, startPoint x: 192, startPoint y: 428, endPoint x: 197, endPoint y: 413, distance: 15.9
click at [191, 428] on icon at bounding box center [190, 428] width 34 height 11
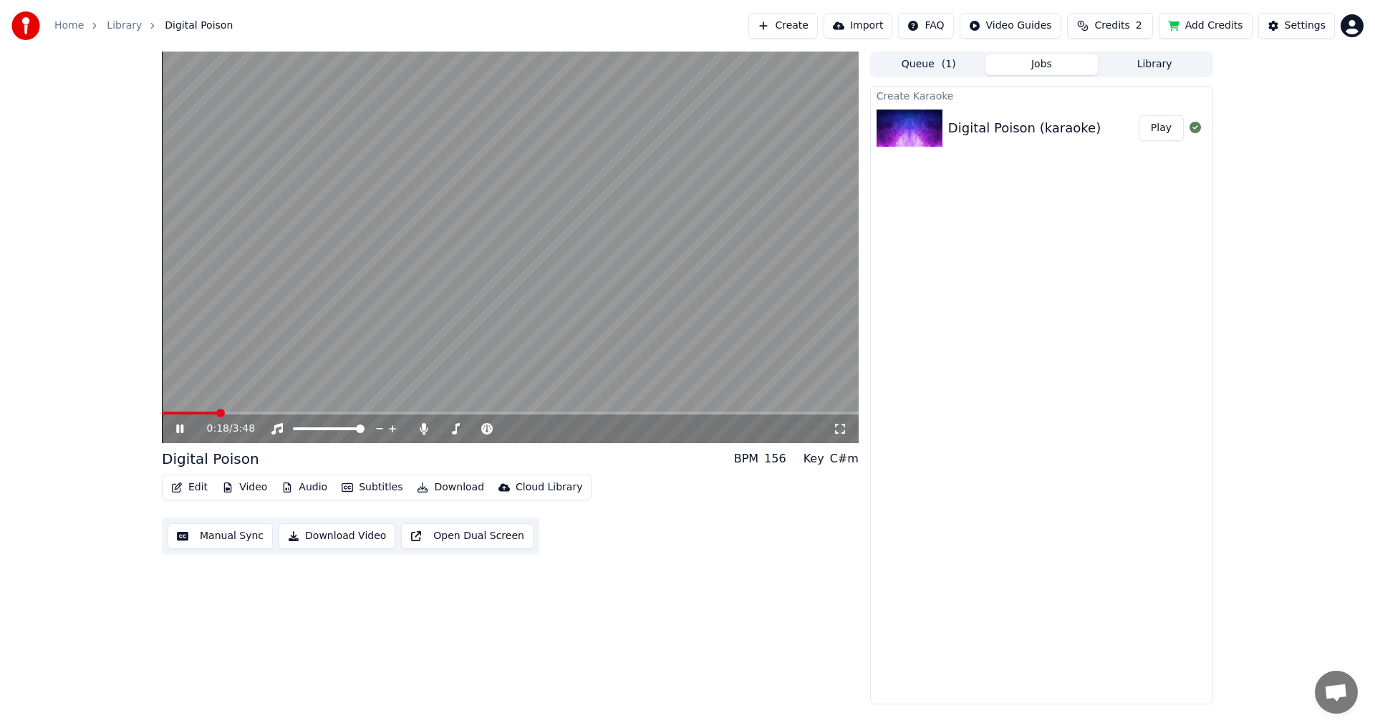
click at [225, 410] on span at bounding box center [220, 413] width 9 height 9
click at [452, 433] on span at bounding box center [454, 429] width 9 height 9
click at [555, 430] on icon at bounding box center [558, 429] width 14 height 14
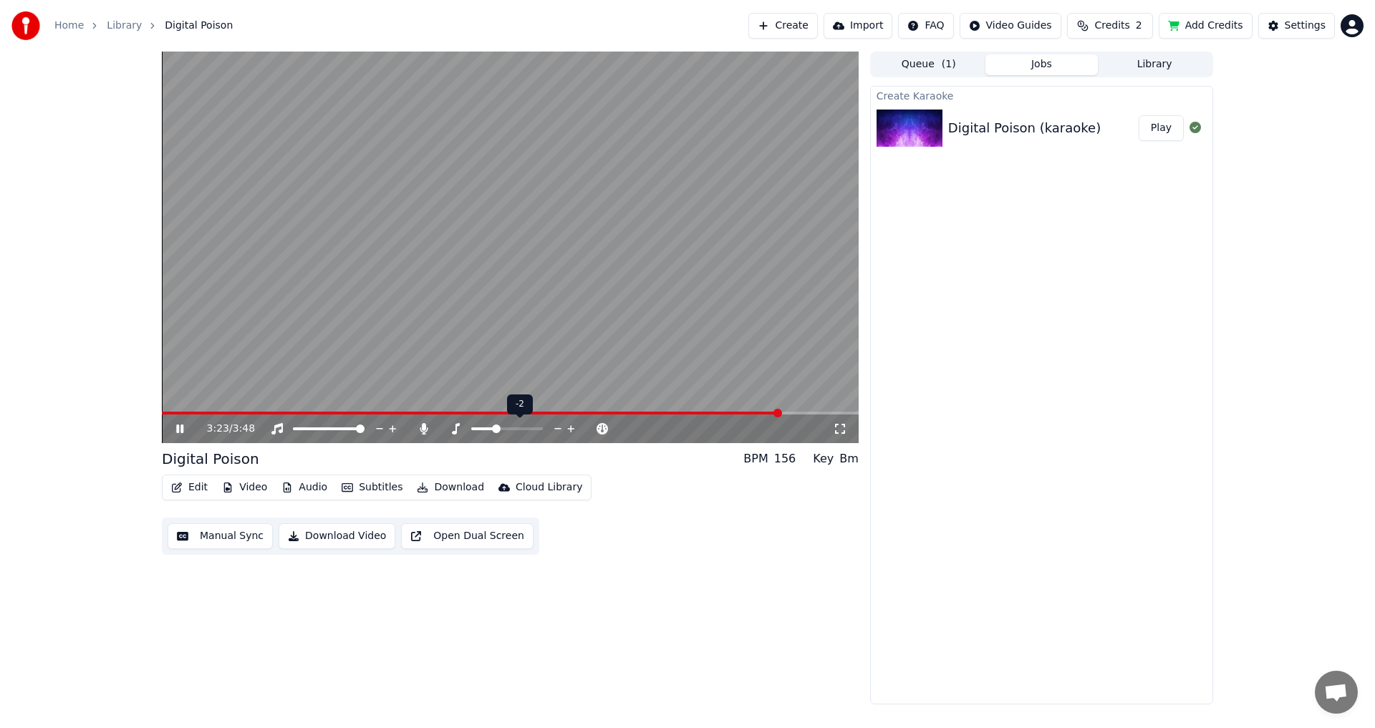
click at [568, 431] on icon at bounding box center [571, 429] width 14 height 14
click at [569, 431] on icon at bounding box center [571, 429] width 14 height 14
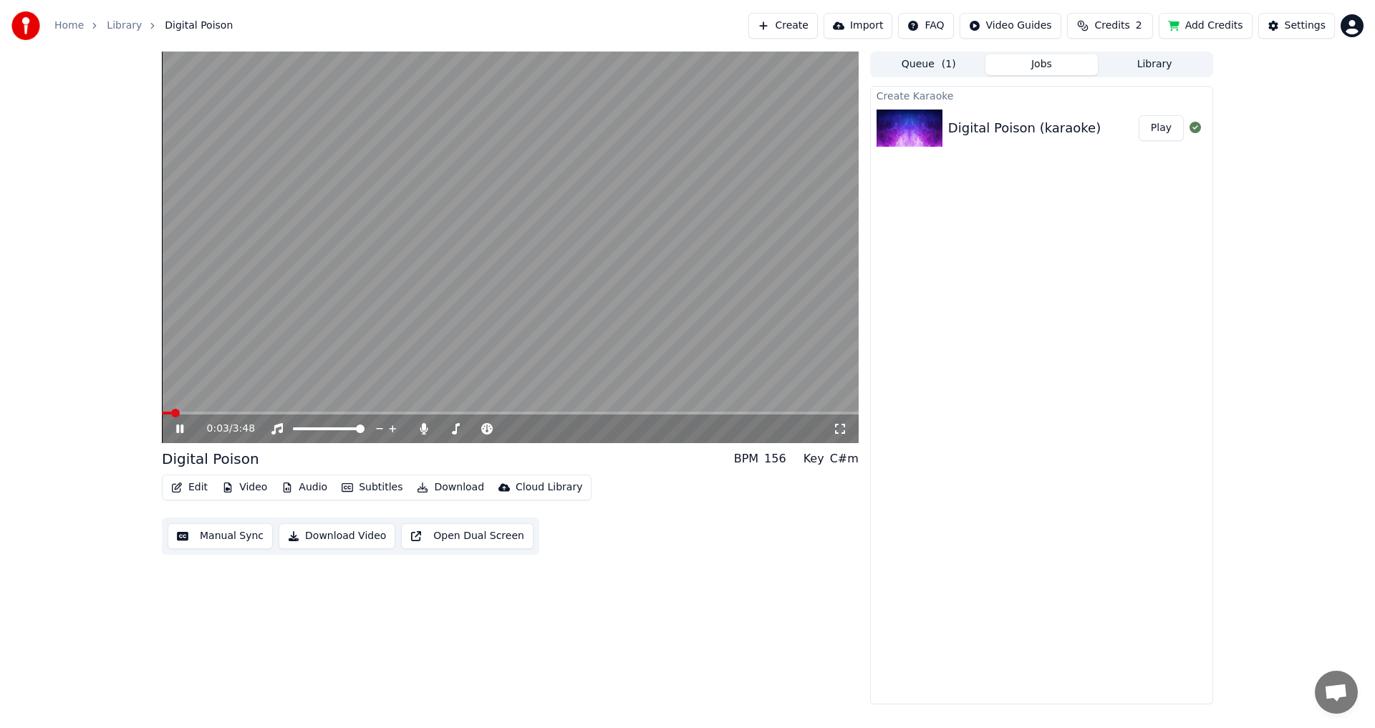
click at [170, 412] on span at bounding box center [166, 413] width 9 height 3
click at [208, 412] on span at bounding box center [510, 413] width 697 height 3
click at [352, 430] on span at bounding box center [349, 429] width 9 height 9
click at [347, 428] on span at bounding box center [344, 429] width 9 height 9
click at [449, 429] on span at bounding box center [452, 429] width 9 height 9
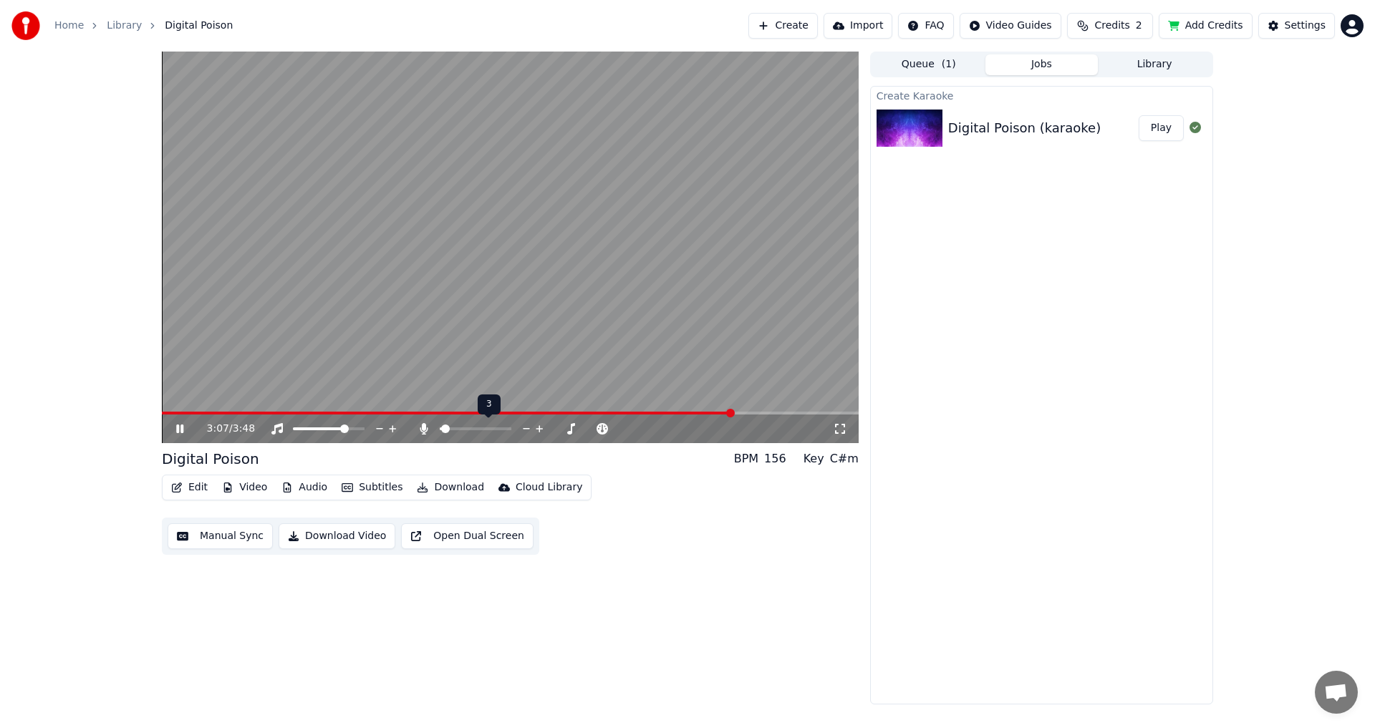
click at [442, 428] on span at bounding box center [445, 429] width 9 height 9
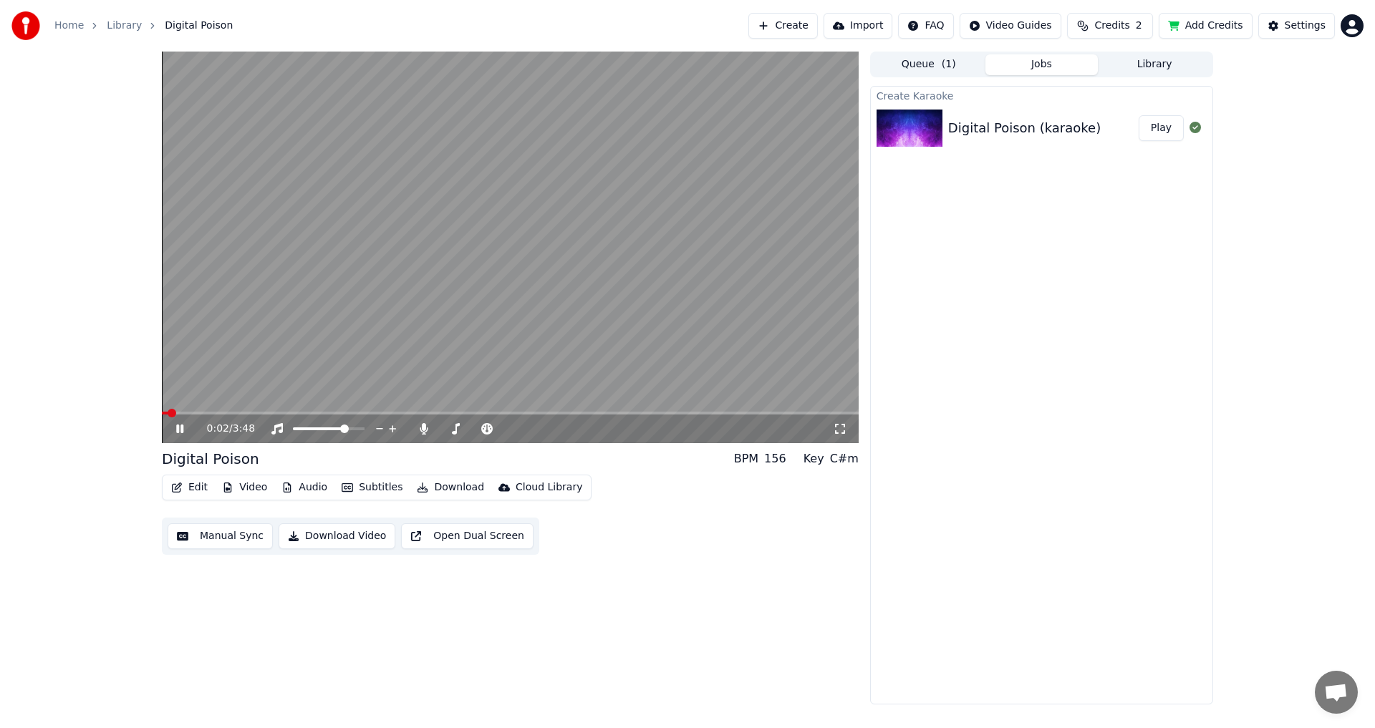
click at [168, 412] on span at bounding box center [165, 413] width 6 height 3
click at [204, 412] on span at bounding box center [510, 413] width 697 height 3
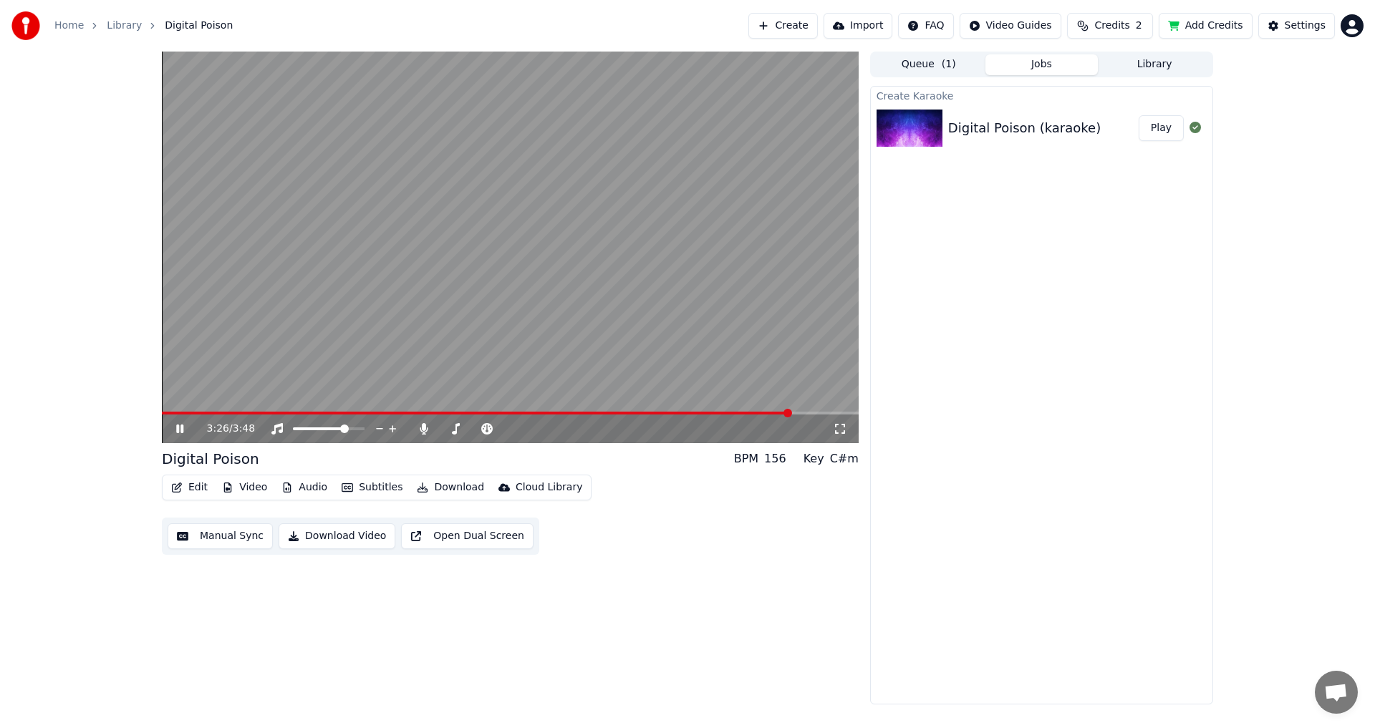
click at [180, 433] on icon at bounding box center [190, 428] width 34 height 11
click at [417, 491] on icon "button" at bounding box center [422, 488] width 11 height 10
click at [351, 541] on button "Download Video" at bounding box center [337, 536] width 117 height 26
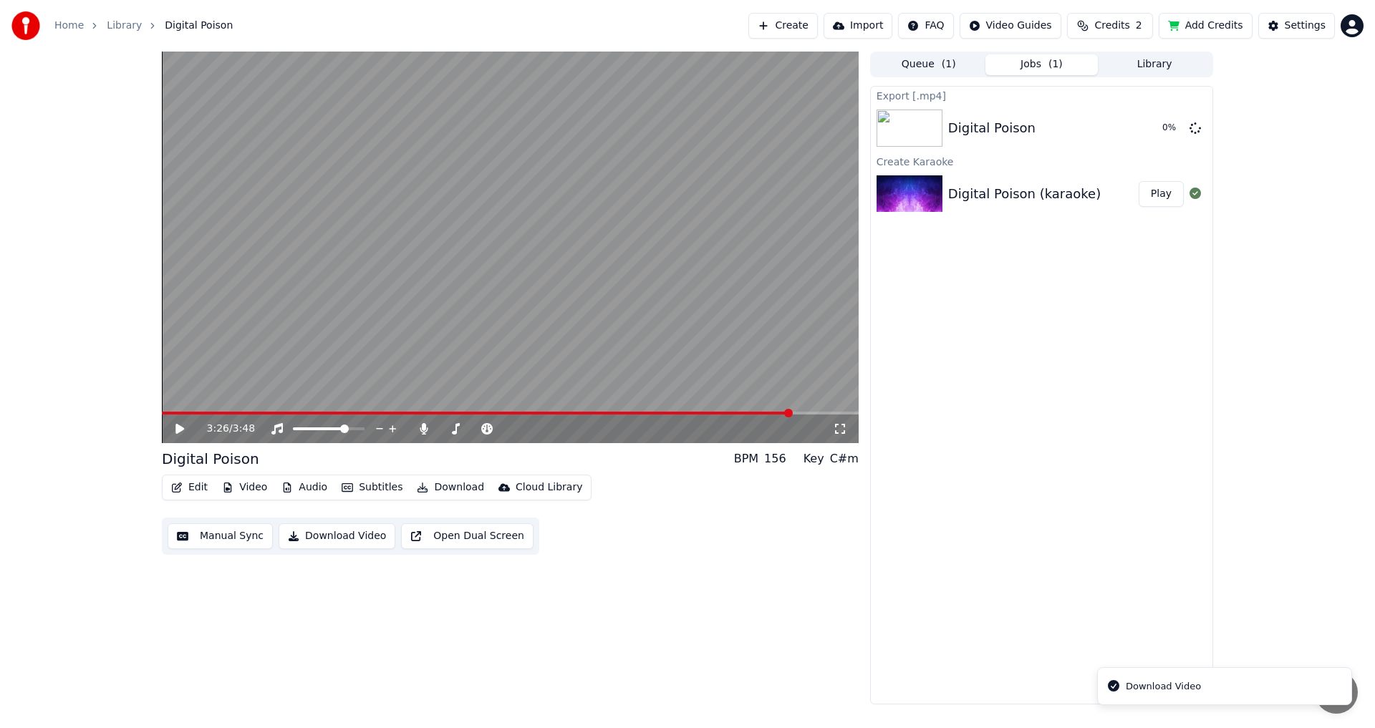
click at [1134, 66] on button "Library" at bounding box center [1154, 64] width 113 height 21
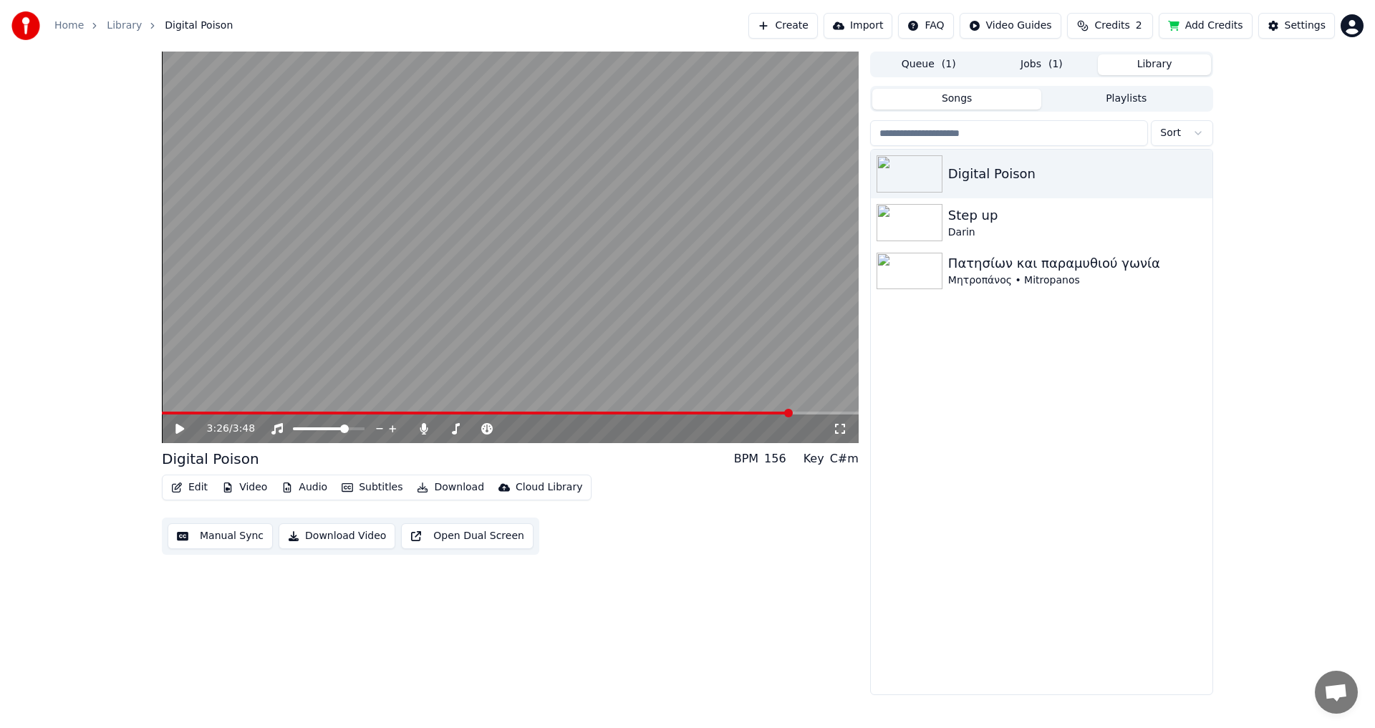
click at [1044, 62] on button "Jobs ( 1 )" at bounding box center [1041, 64] width 113 height 21
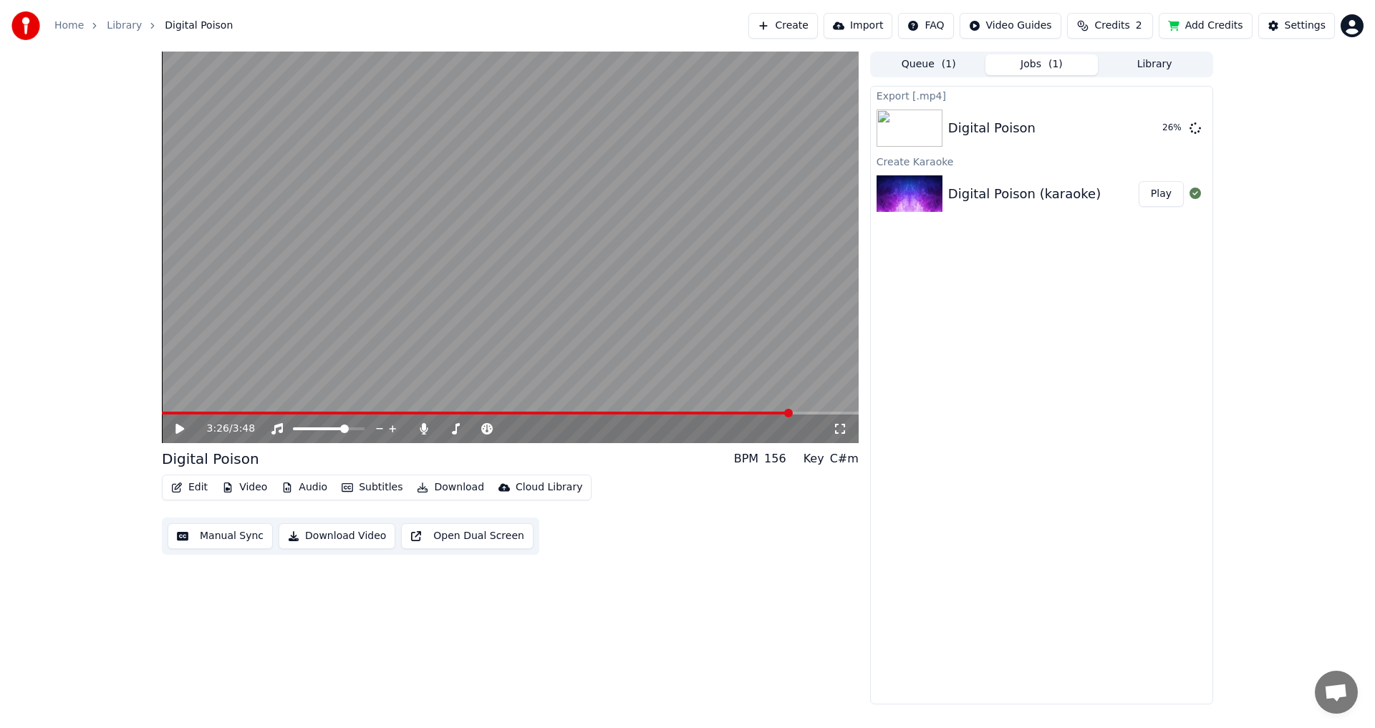
click at [948, 59] on span "( 1 )" at bounding box center [949, 64] width 14 height 14
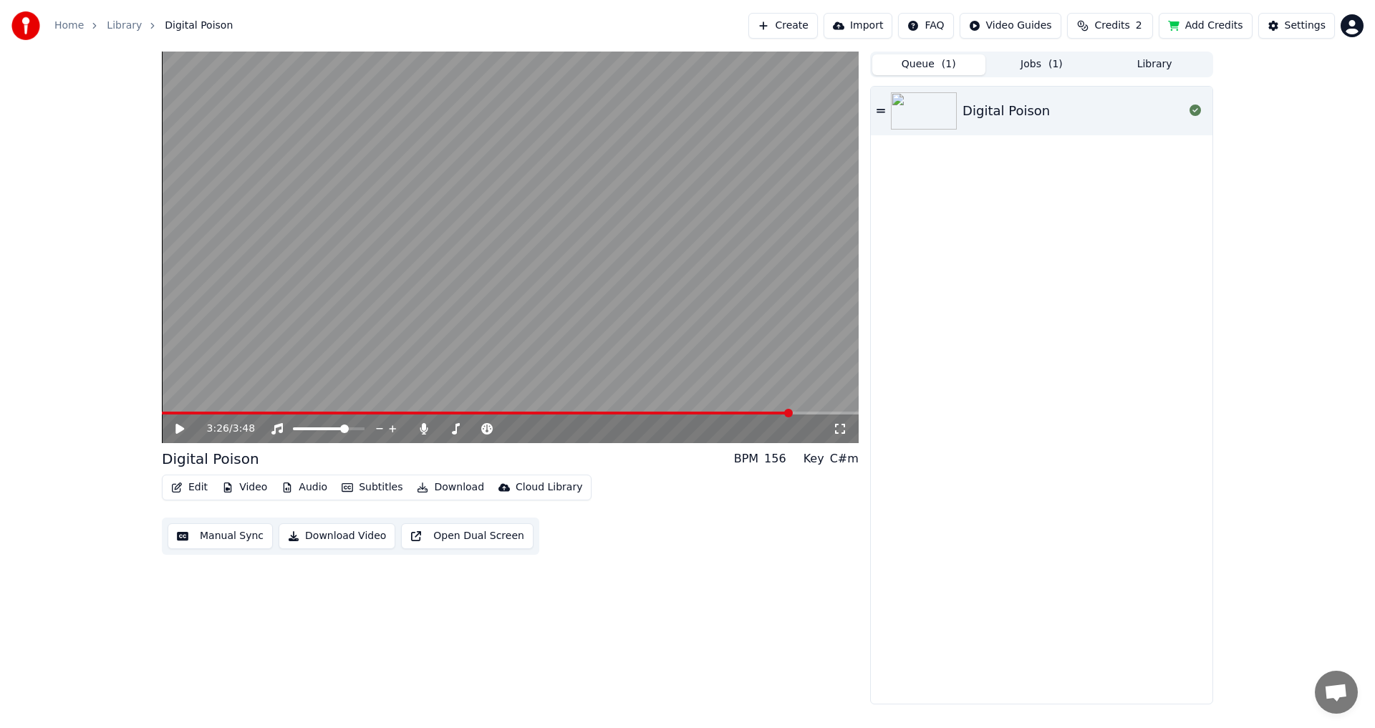
click at [1035, 63] on button "Jobs ( 1 )" at bounding box center [1041, 64] width 113 height 21
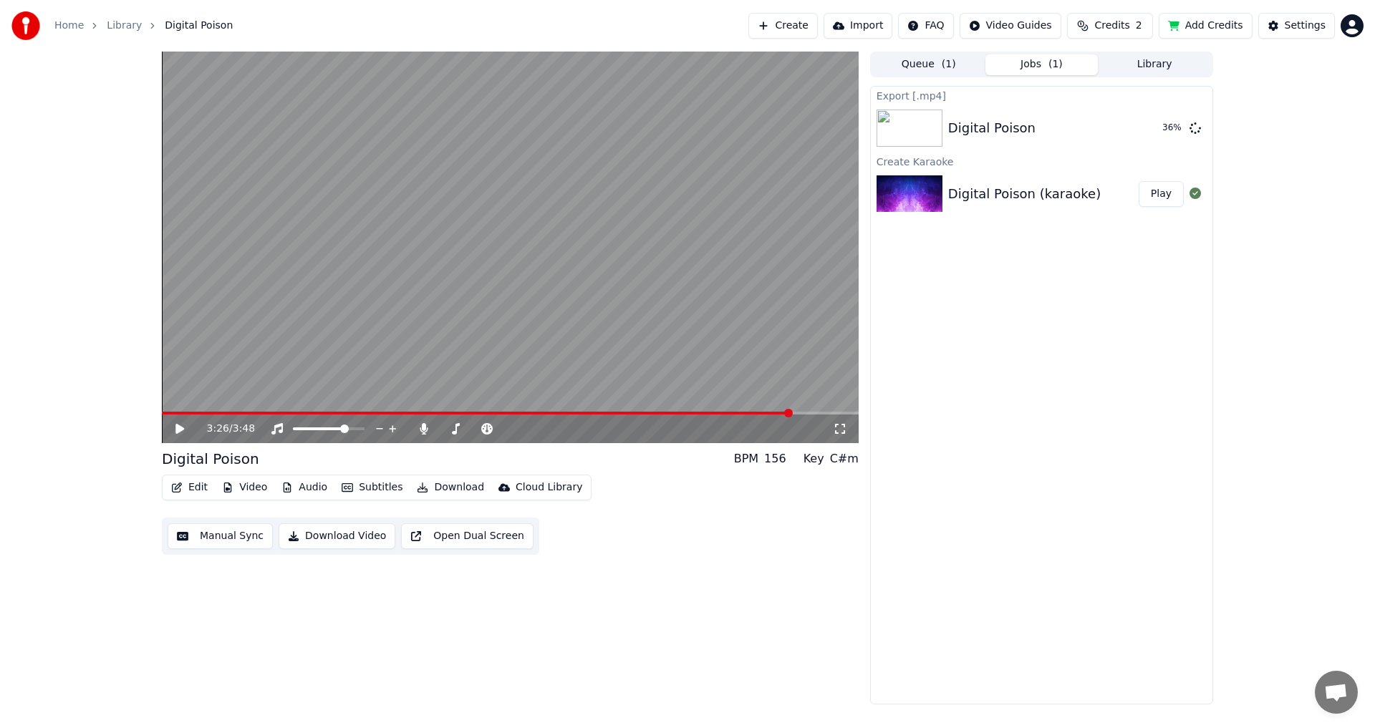
click at [1153, 62] on button "Library" at bounding box center [1154, 64] width 113 height 21
click at [1020, 66] on button "Jobs ( 1 )" at bounding box center [1041, 64] width 113 height 21
click at [1162, 58] on button "Library" at bounding box center [1154, 64] width 113 height 21
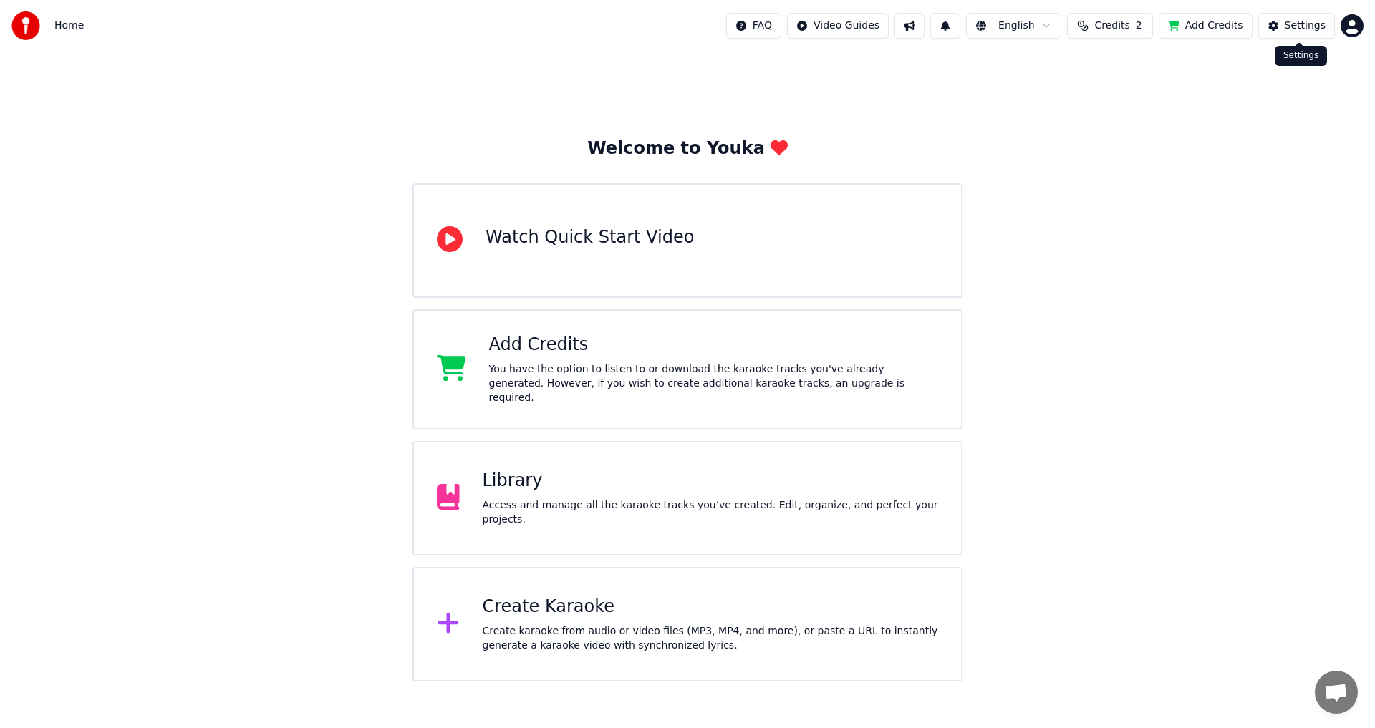
click at [1316, 33] on button "Settings" at bounding box center [1296, 26] width 77 height 26
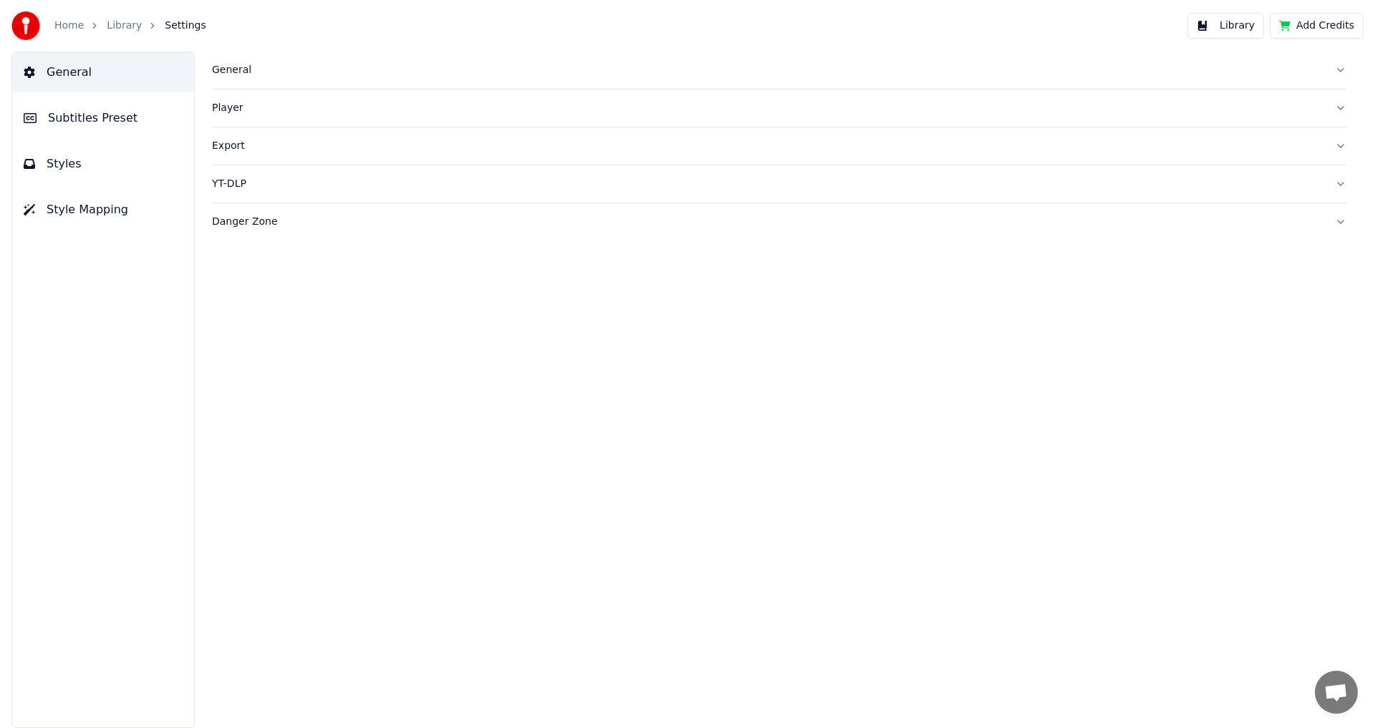
click at [39, 16] on img at bounding box center [25, 25] width 29 height 29
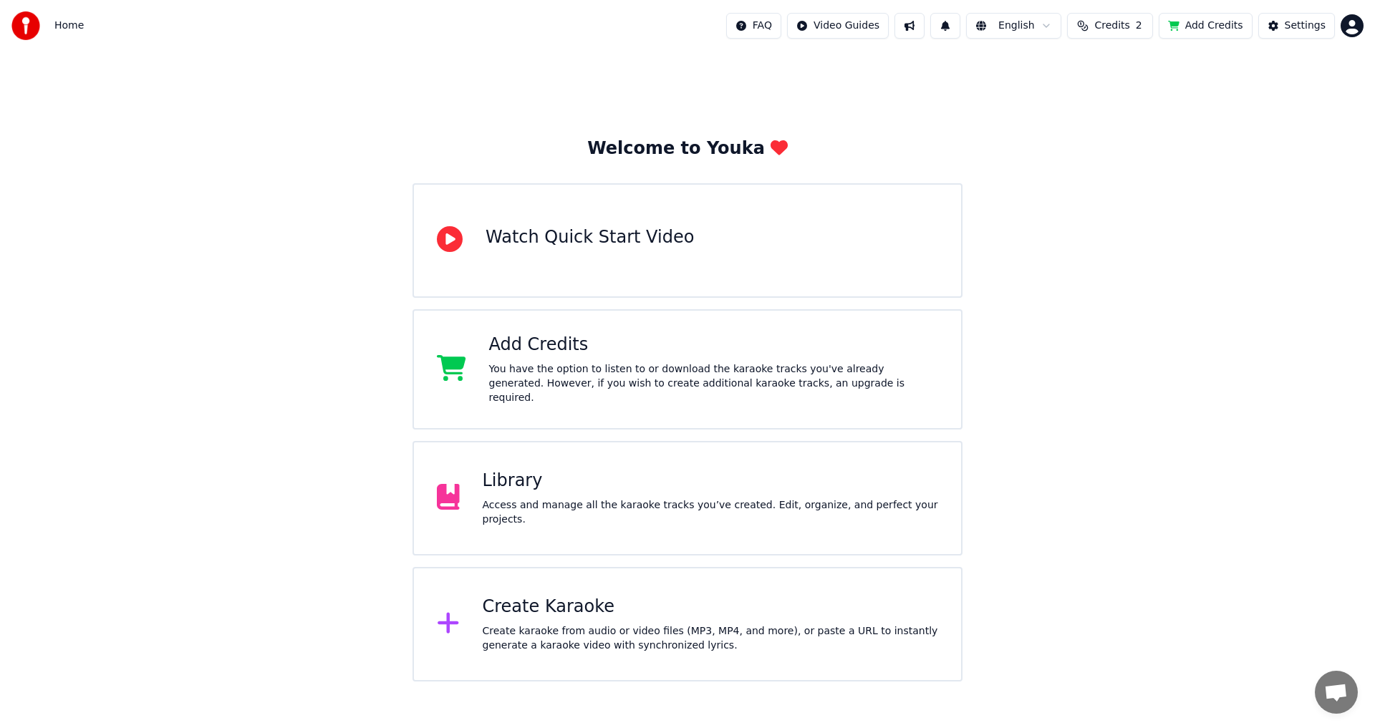
click at [61, 22] on span "Home" at bounding box center [68, 26] width 29 height 14
click at [30, 29] on img at bounding box center [25, 25] width 29 height 29
click at [1294, 37] on button "Settings" at bounding box center [1296, 26] width 77 height 26
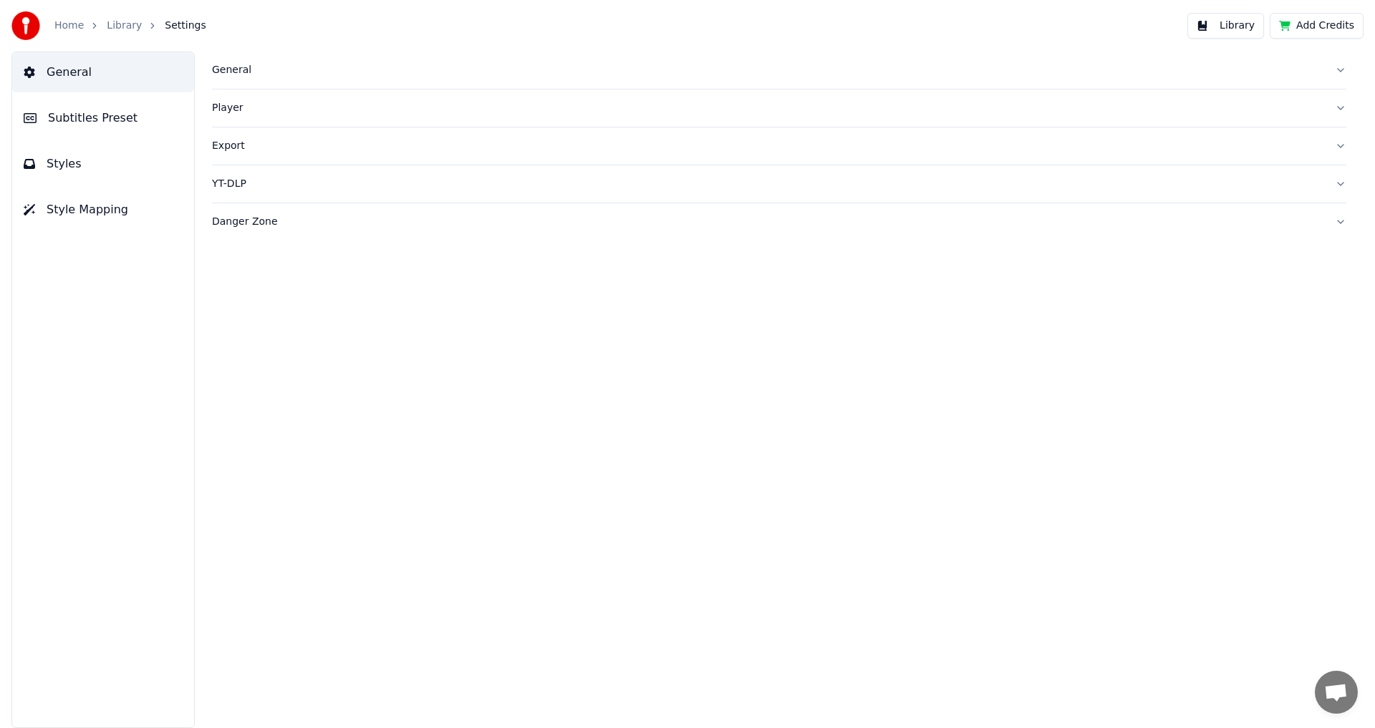
click at [121, 21] on link "Library" at bounding box center [124, 26] width 35 height 14
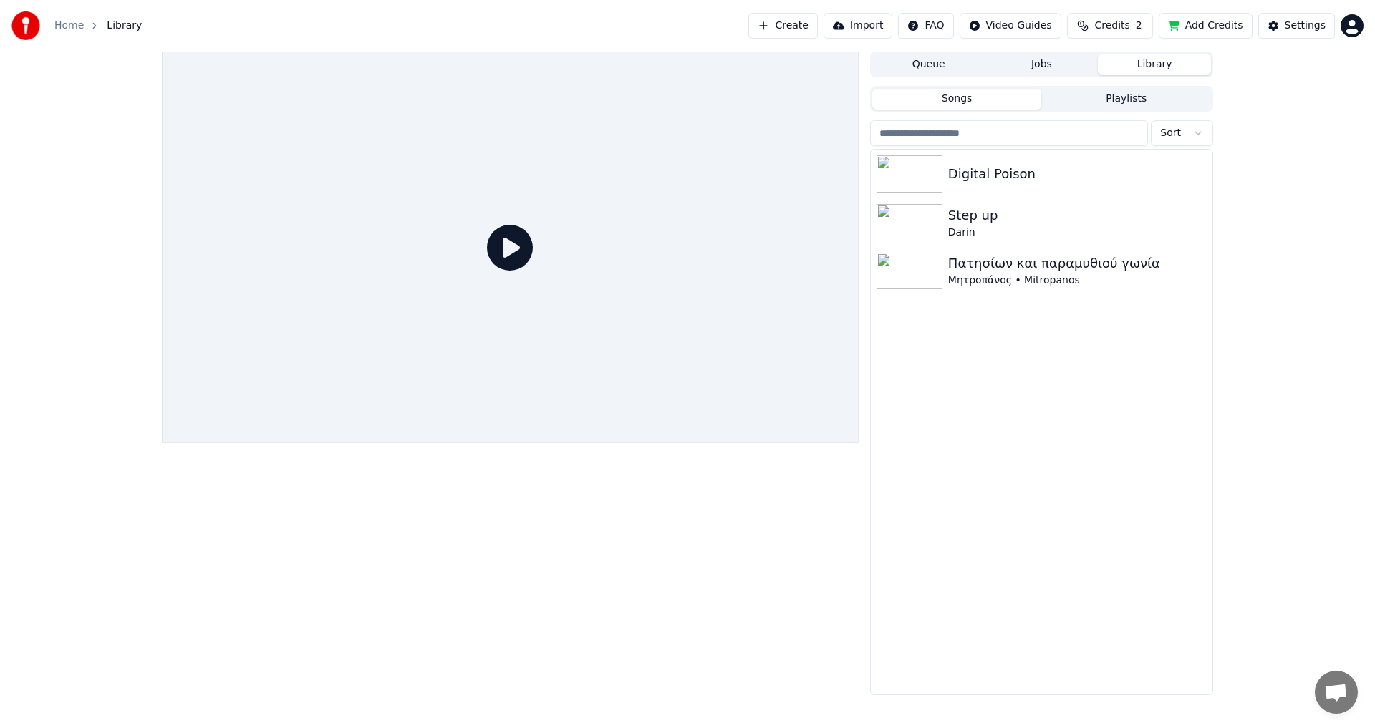
click at [1149, 71] on button "Library" at bounding box center [1154, 64] width 113 height 21
click at [1129, 61] on button "Library" at bounding box center [1154, 64] width 113 height 21
click at [1197, 170] on icon "button" at bounding box center [1199, 173] width 14 height 11
click at [1204, 250] on div "Open Directory" at bounding box center [1203, 246] width 110 height 23
click at [1044, 59] on button "Jobs" at bounding box center [1041, 64] width 113 height 21
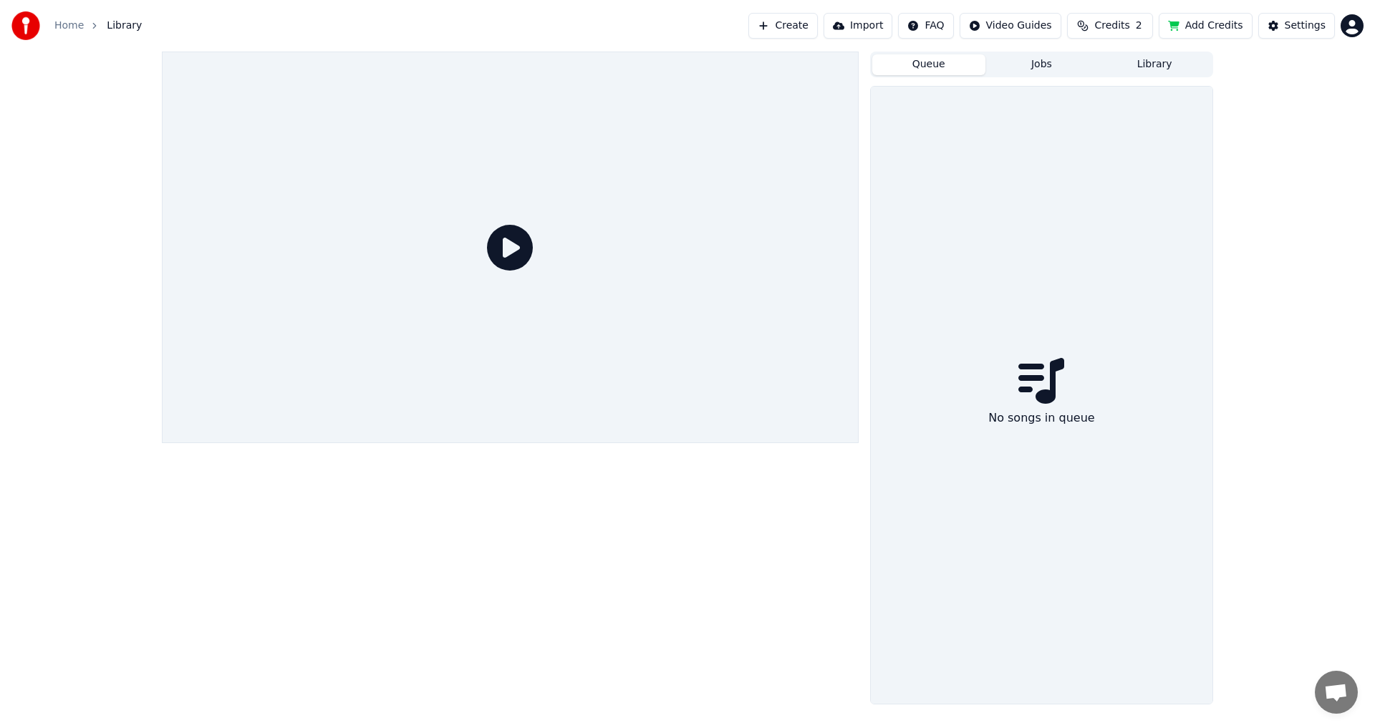
click at [950, 59] on button "Queue" at bounding box center [928, 64] width 113 height 21
click at [1027, 59] on button "Jobs" at bounding box center [1041, 64] width 113 height 21
click at [1295, 26] on div "Settings" at bounding box center [1305, 26] width 41 height 14
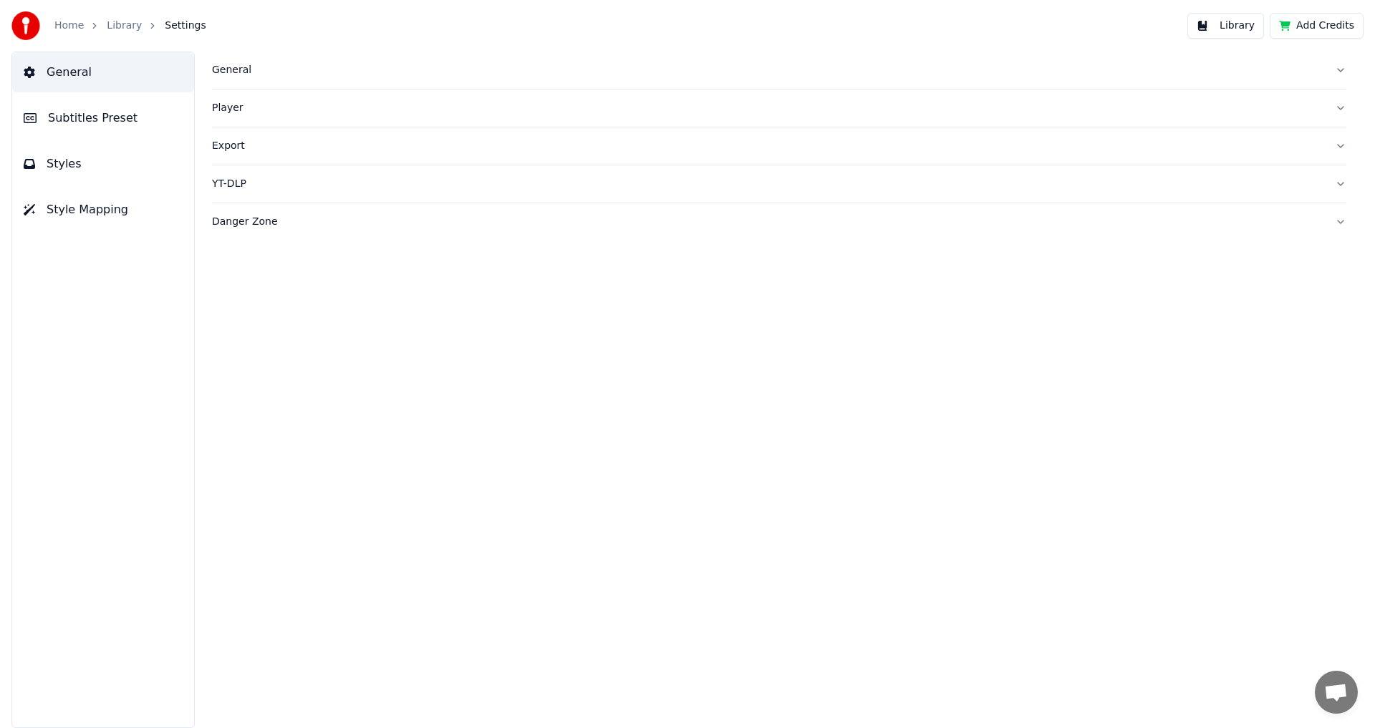
click at [1295, 26] on button "Add Credits" at bounding box center [1317, 26] width 94 height 26
click at [113, 21] on link "Library" at bounding box center [124, 26] width 35 height 14
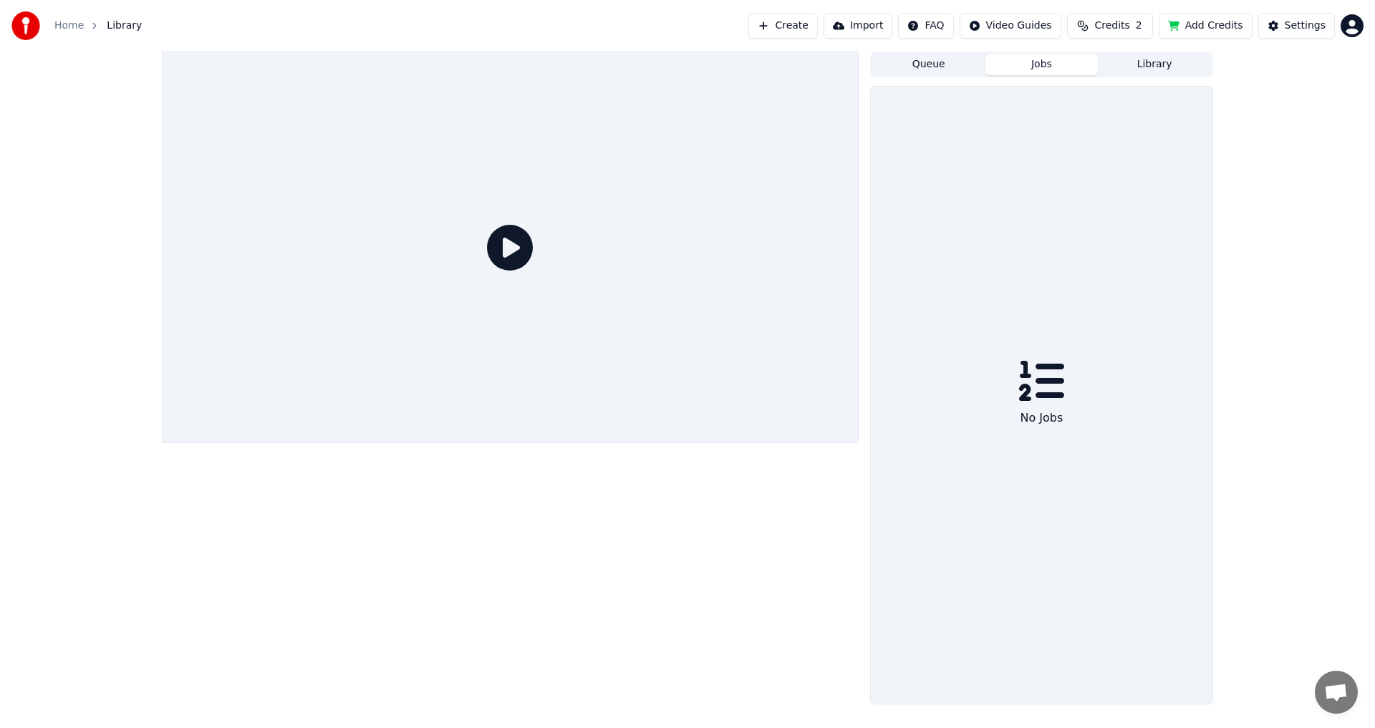
click at [1127, 54] on button "Library" at bounding box center [1154, 64] width 113 height 21
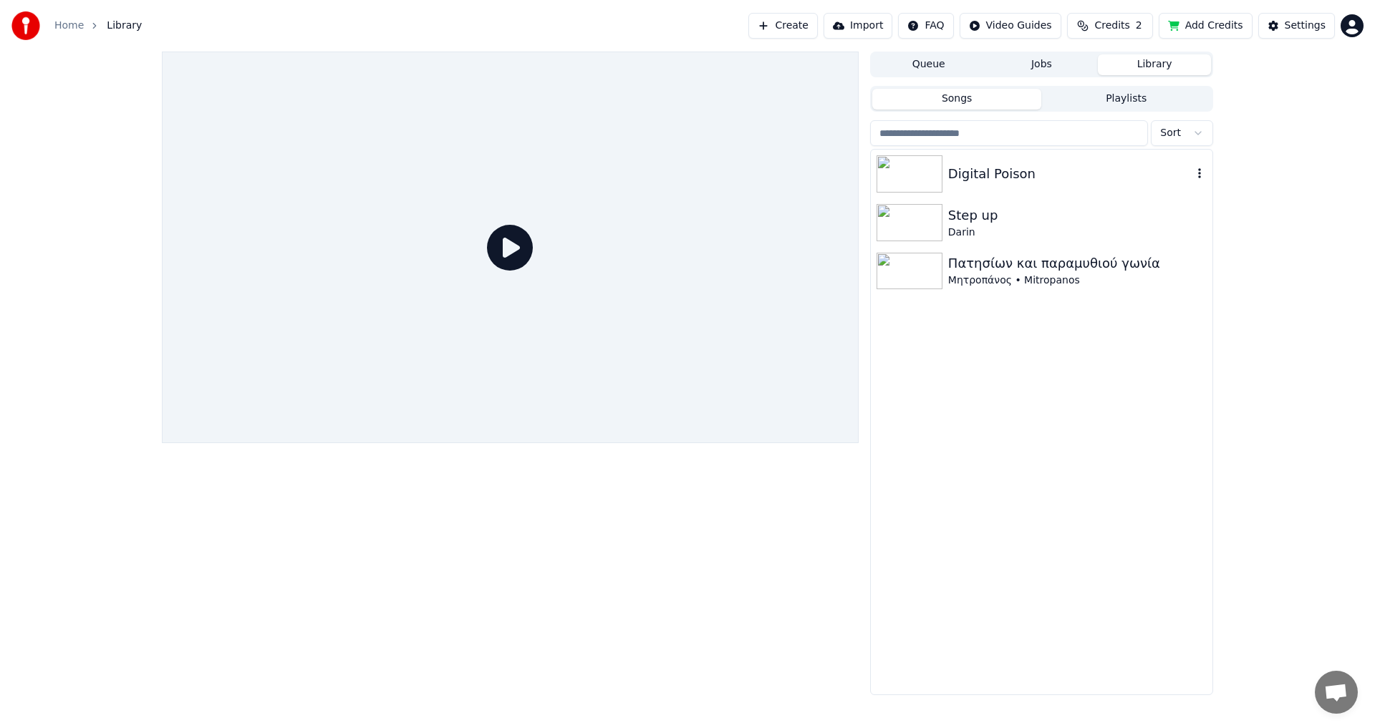
click at [1197, 174] on icon "button" at bounding box center [1199, 173] width 14 height 11
click at [1027, 67] on button "Jobs" at bounding box center [1041, 64] width 113 height 21
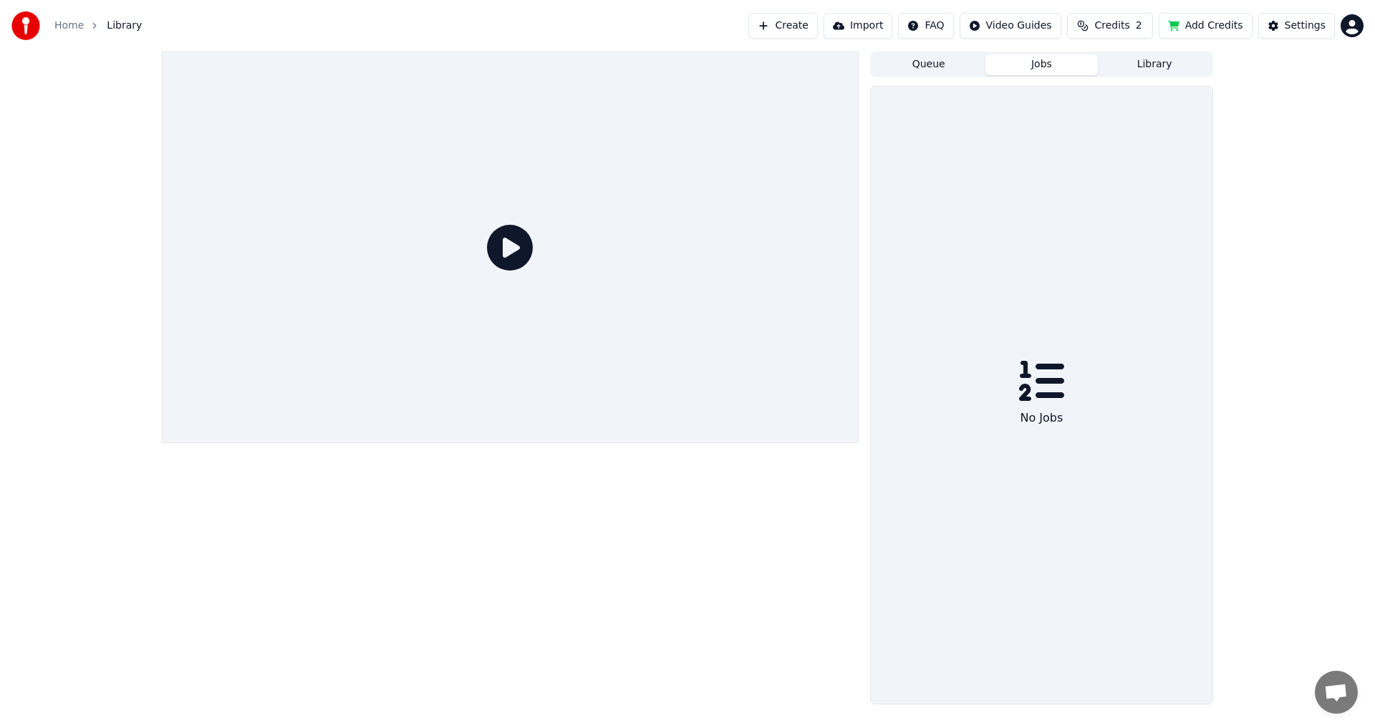
click at [1042, 387] on icon at bounding box center [1041, 381] width 46 height 46
click at [1333, 21] on button "Settings" at bounding box center [1296, 26] width 77 height 26
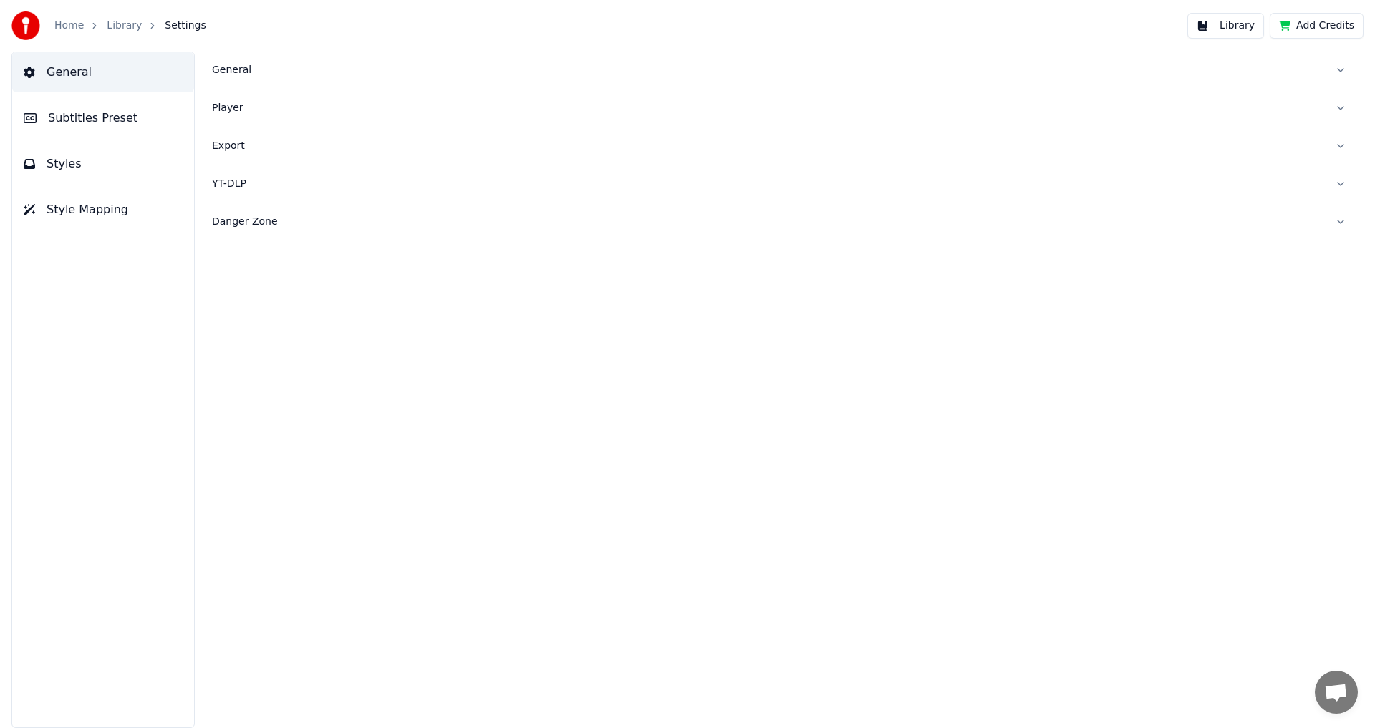
click at [102, 24] on ol "Home Library Settings" at bounding box center [130, 26] width 152 height 14
click at [109, 21] on link "Library" at bounding box center [124, 26] width 35 height 14
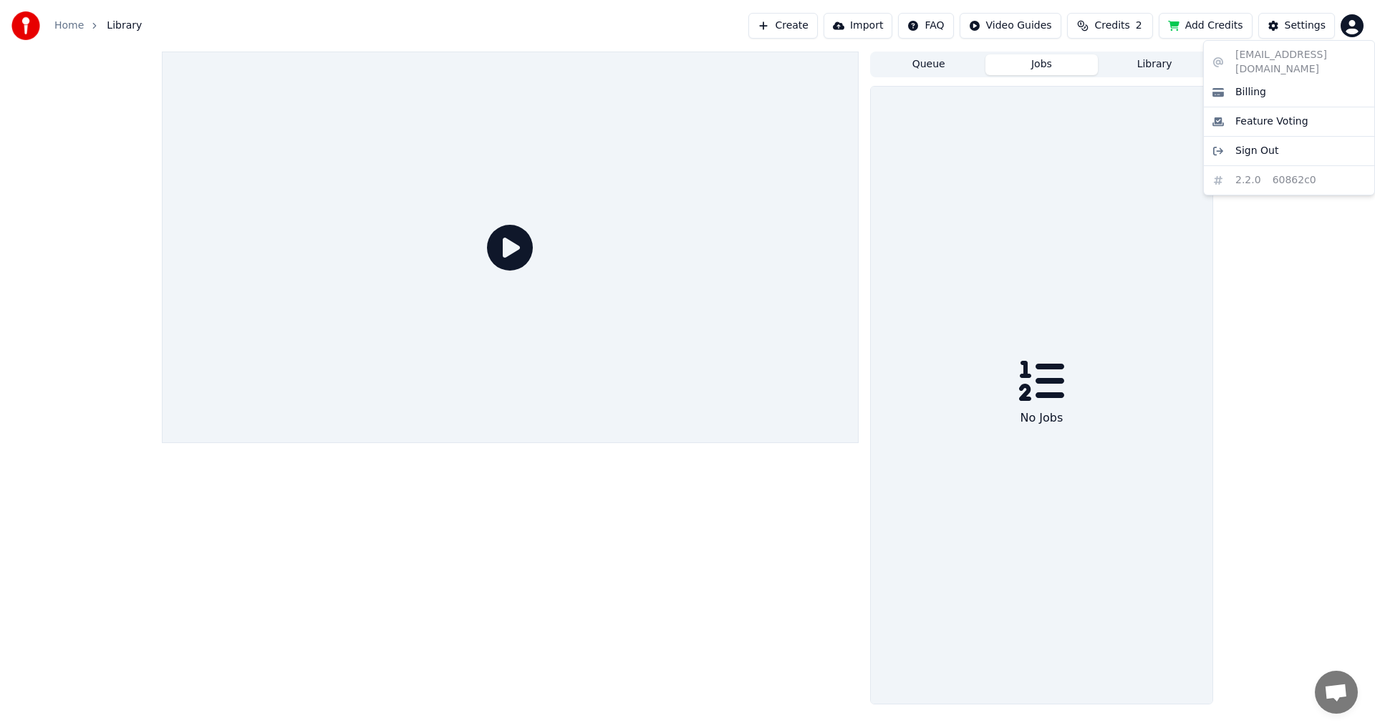
click at [1351, 27] on html "Home Library Create Import FAQ Video Guides Credits 2 Add Credits Settings Queu…" at bounding box center [687, 364] width 1375 height 728
click at [1296, 315] on html "Home Library Create Import FAQ Video Guides Credits 2 Add Credits Settings Queu…" at bounding box center [687, 364] width 1375 height 728
click at [908, 70] on button "Queue" at bounding box center [928, 64] width 113 height 21
click at [77, 29] on link "Home" at bounding box center [68, 26] width 29 height 14
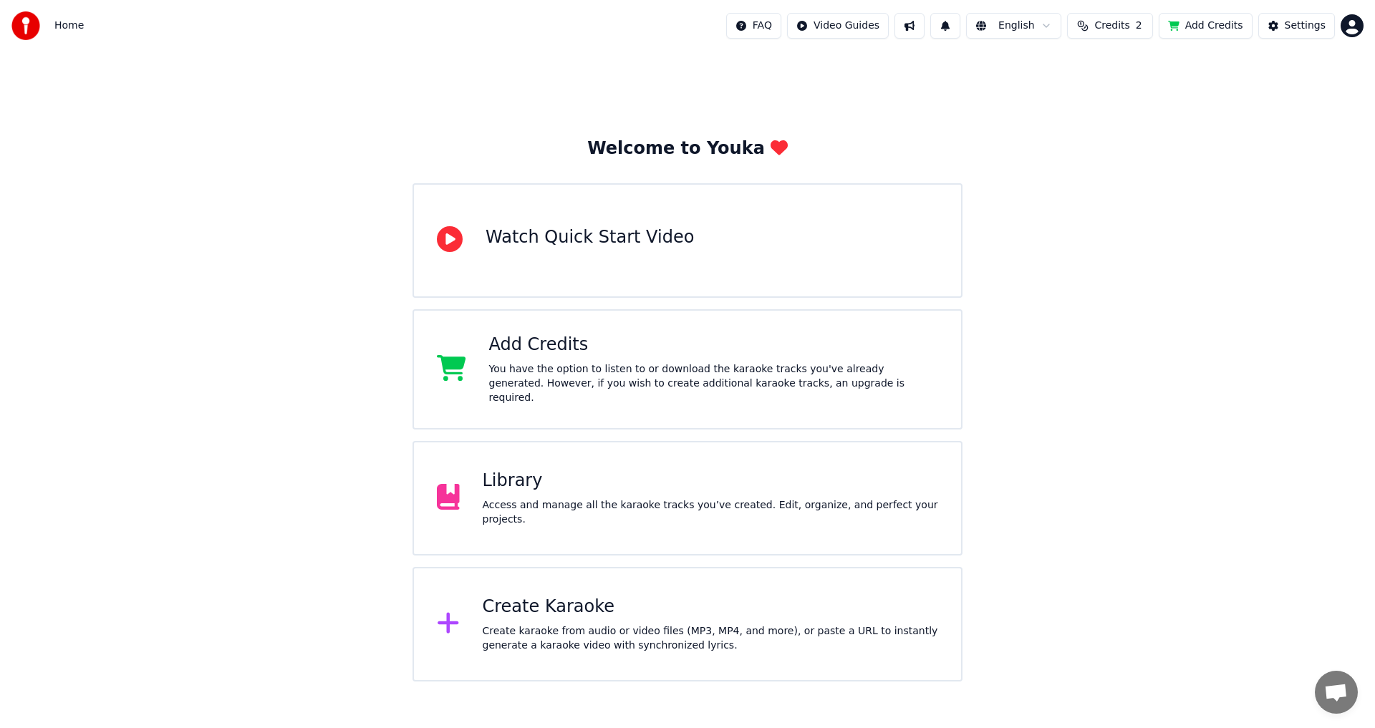
click at [536, 480] on div "Library" at bounding box center [711, 481] width 456 height 23
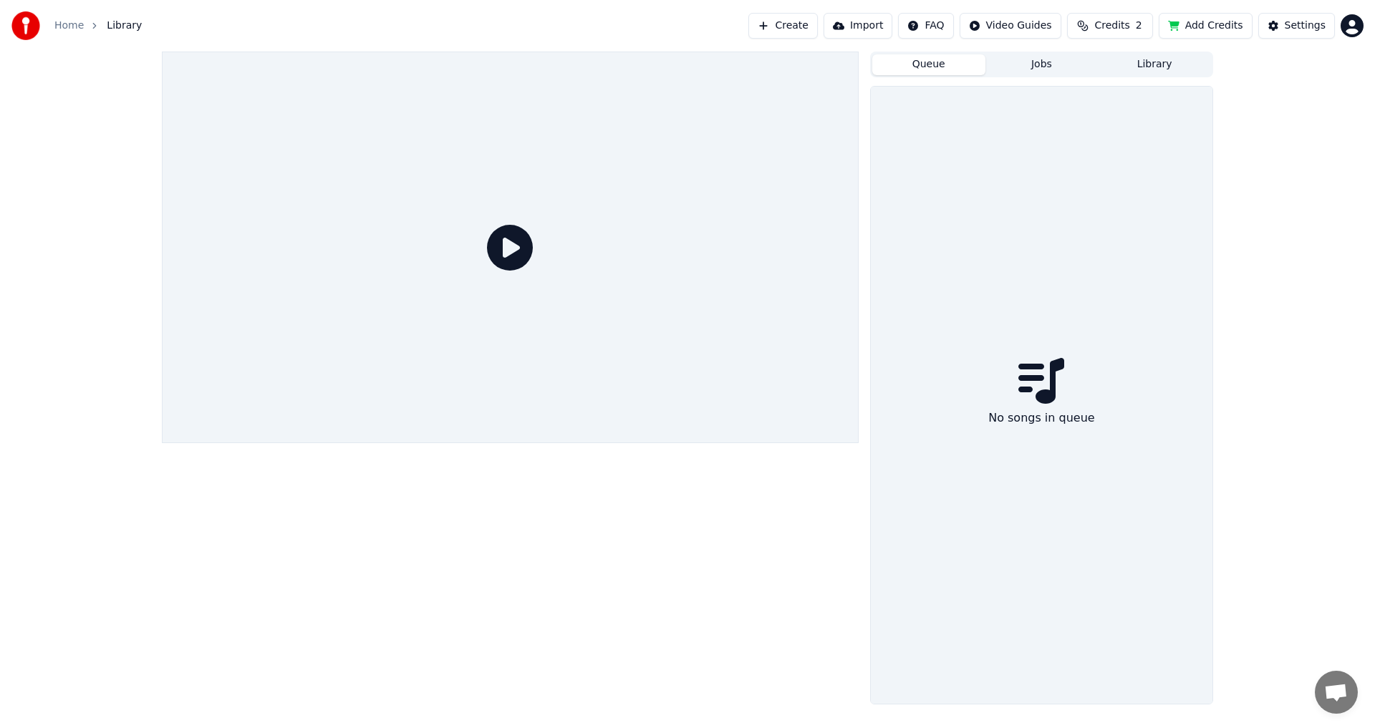
click at [1024, 77] on div "Queue Jobs Library" at bounding box center [1041, 65] width 343 height 26
click at [1035, 71] on button "Jobs" at bounding box center [1041, 64] width 113 height 21
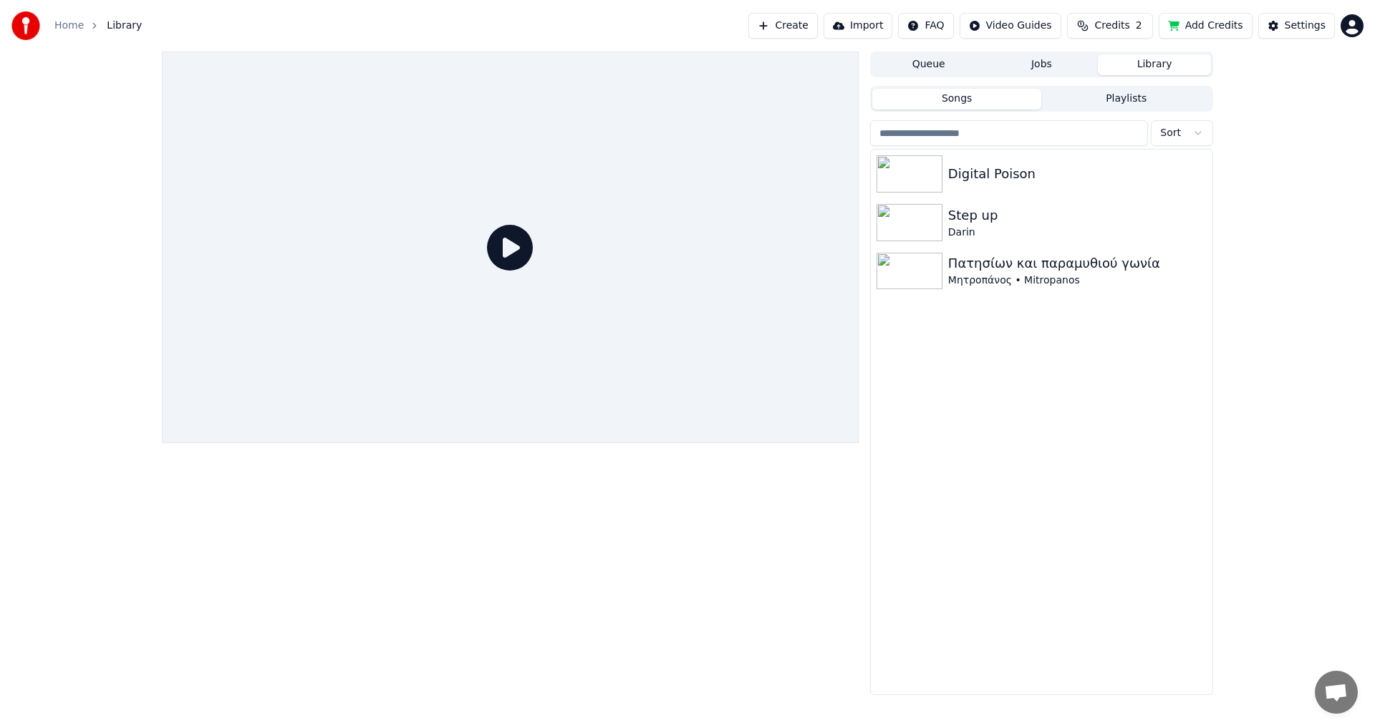
click at [1124, 69] on button "Library" at bounding box center [1154, 64] width 113 height 21
click at [1205, 170] on icon "button" at bounding box center [1199, 173] width 14 height 11
click at [1224, 245] on div "Open Directory" at bounding box center [1203, 246] width 110 height 23
click at [1313, 18] on button "Settings" at bounding box center [1296, 26] width 77 height 26
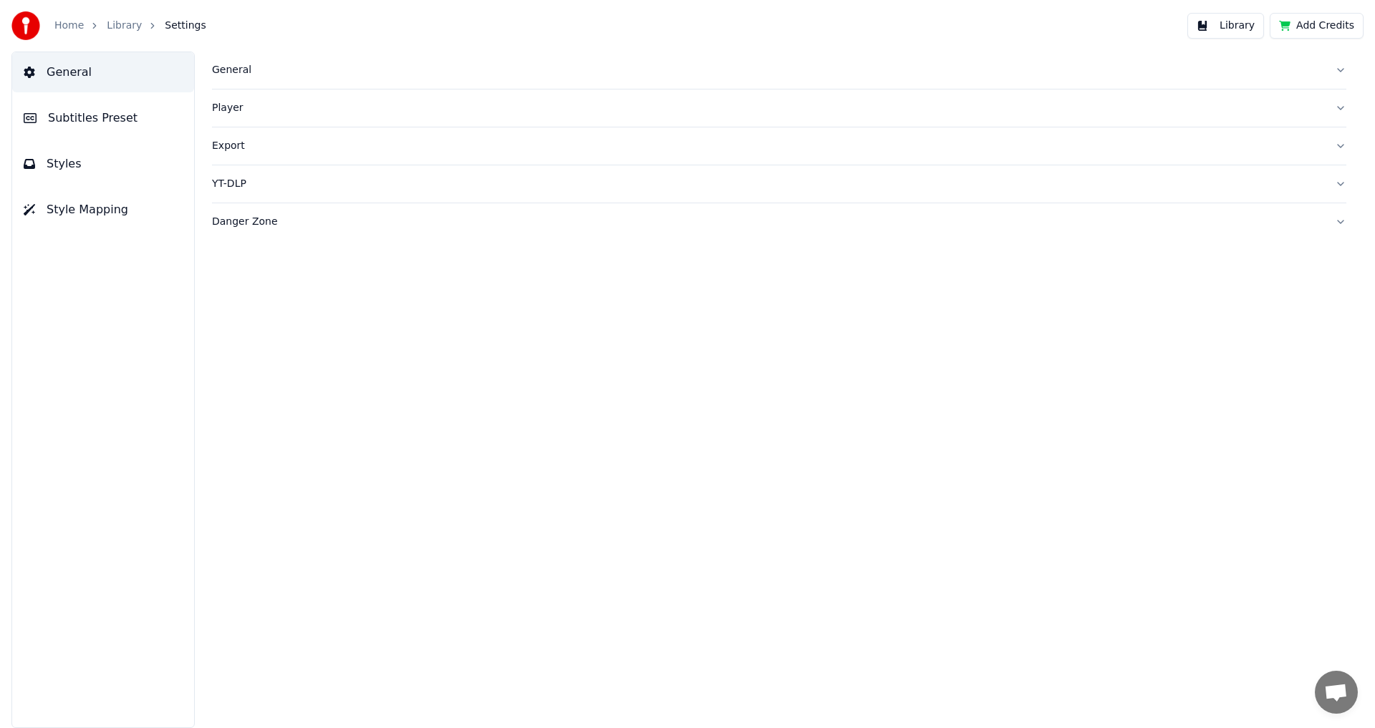
click at [238, 69] on div "General" at bounding box center [767, 70] width 1111 height 14
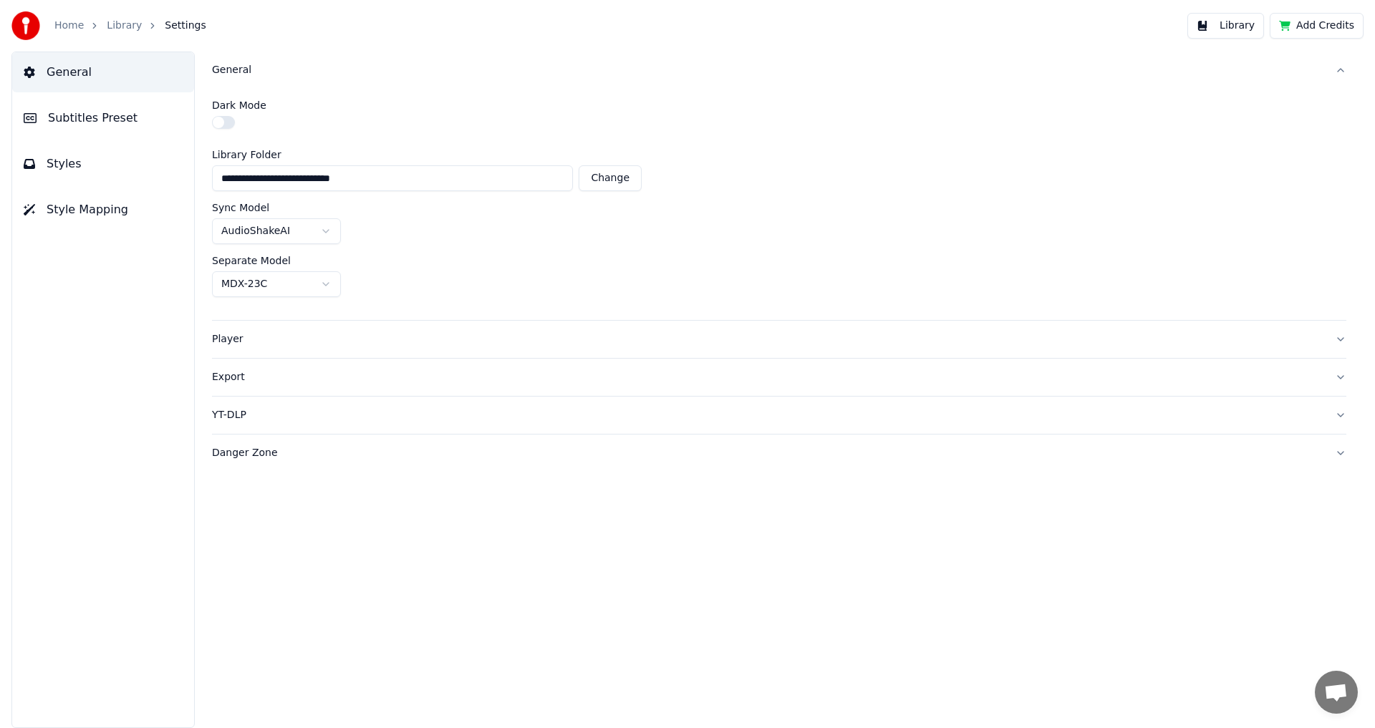
click at [627, 180] on button "Change" at bounding box center [610, 178] width 63 height 26
click at [238, 346] on div "Player" at bounding box center [767, 339] width 1111 height 14
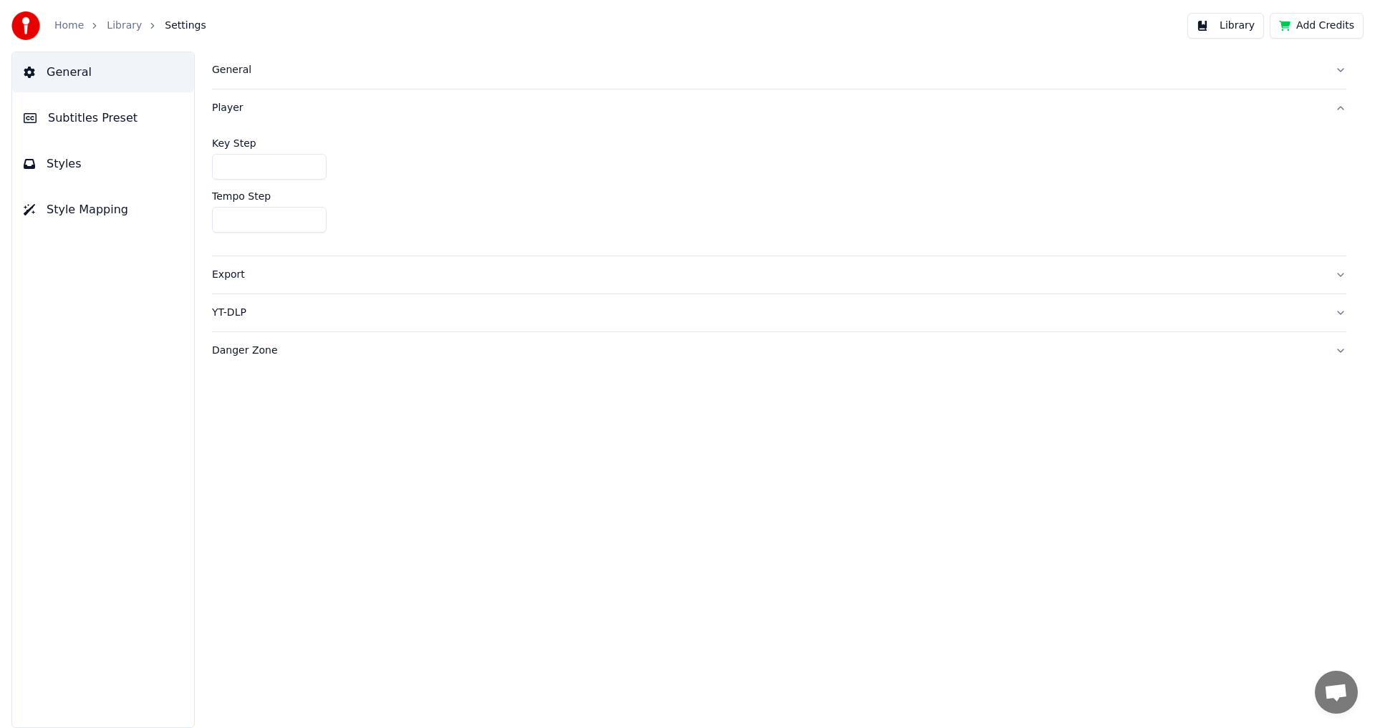
click at [258, 279] on div "Export" at bounding box center [767, 275] width 1111 height 14
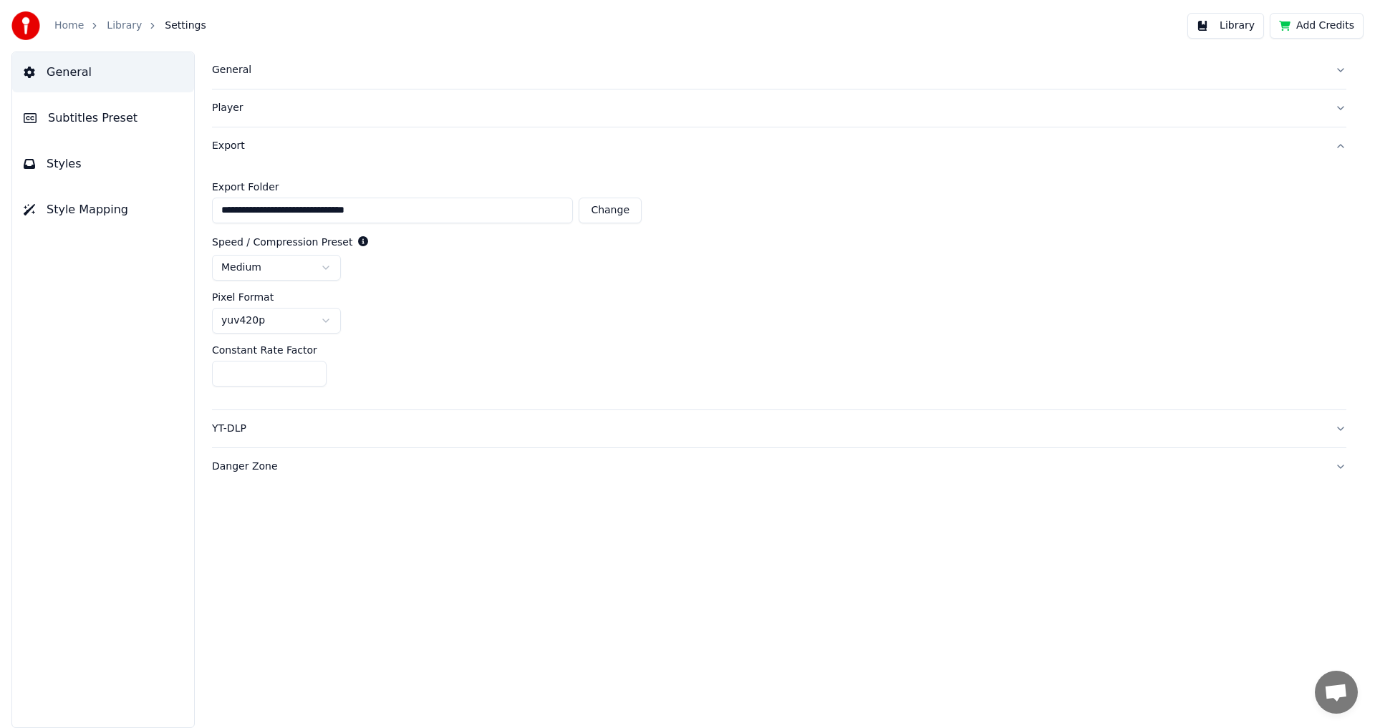
click at [619, 206] on button "Change" at bounding box center [610, 211] width 63 height 26
